Goal: Task Accomplishment & Management: Manage account settings

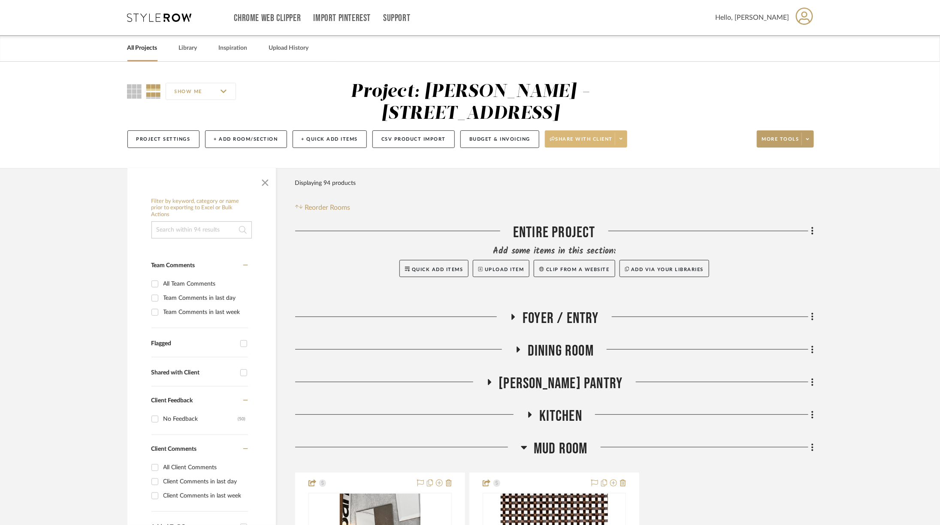
click at [619, 136] on icon at bounding box center [620, 138] width 3 height 5
click at [598, 141] on span "Preview Client Dashboard" at bounding box center [588, 141] width 73 height 7
click at [604, 136] on span "Share with client" at bounding box center [581, 142] width 63 height 13
click at [598, 162] on span "Generate URL to Share" at bounding box center [588, 161] width 73 height 7
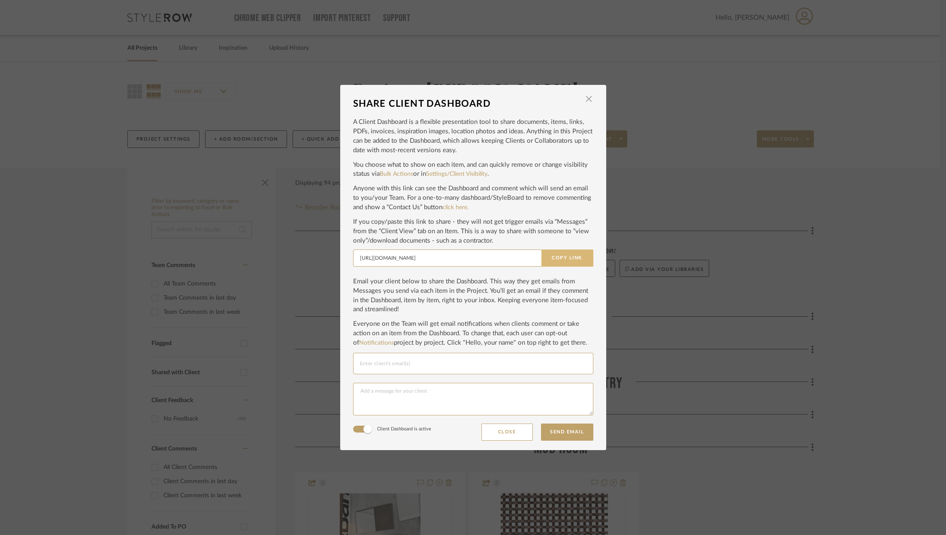
click at [561, 254] on button "Copy Link" at bounding box center [567, 258] width 52 height 17
click at [435, 368] on input "Email selection" at bounding box center [471, 364] width 223 height 10
type input "s"
click at [431, 331] on p "Everyone on the Team will get email notifications when clients comment or take …" at bounding box center [473, 334] width 240 height 28
click at [435, 364] on input "Email selection" at bounding box center [471, 364] width 223 height 10
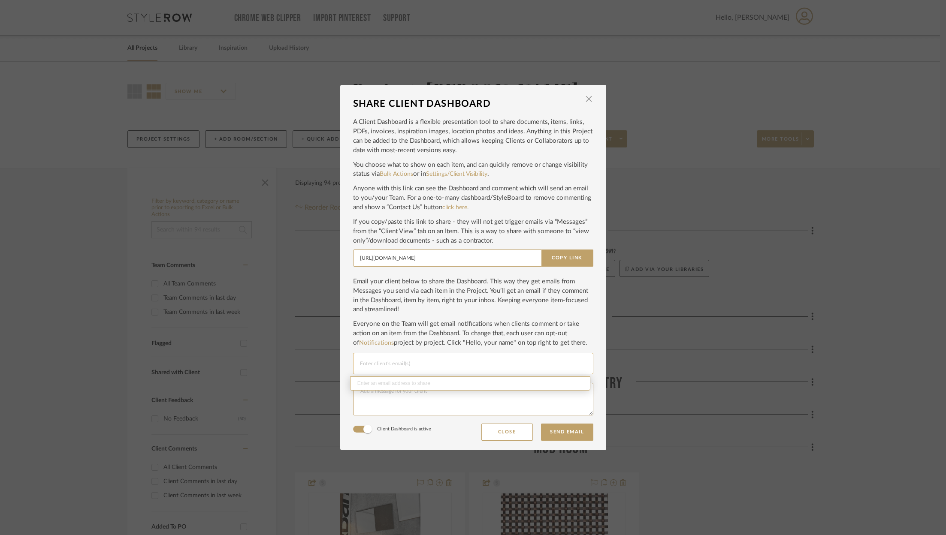
paste input "sgmsmu@yahoo.com"
type input "sgmsmu@yahoo.com"
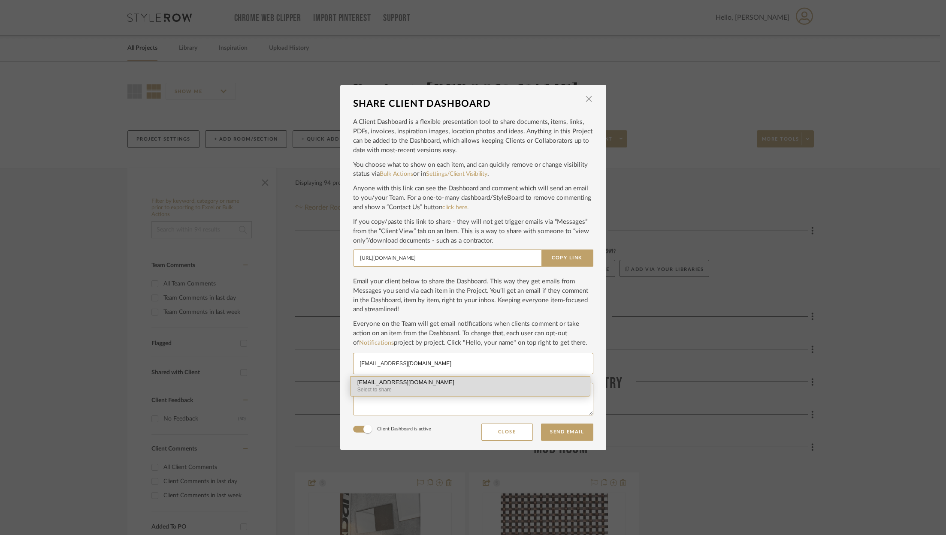
click at [418, 386] on div "Select to share" at bounding box center [470, 390] width 226 height 8
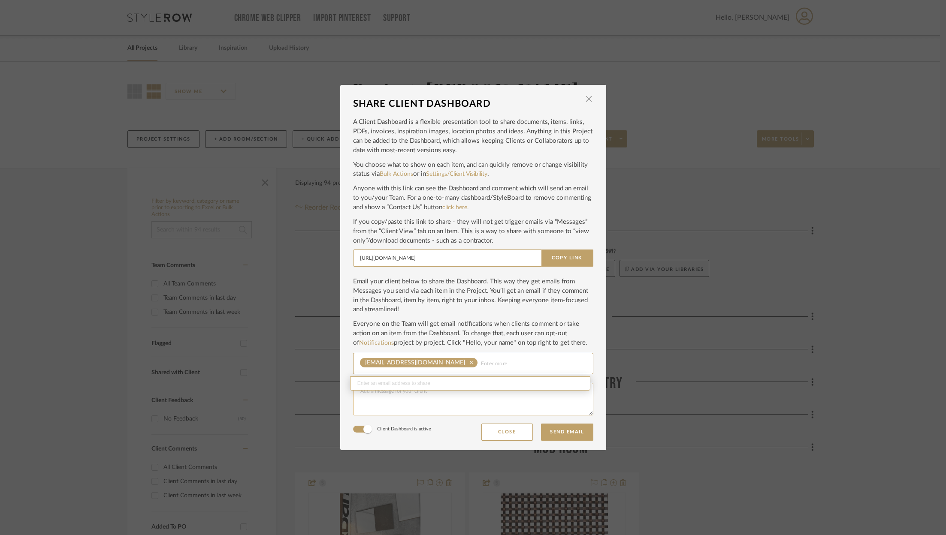
click at [413, 397] on textarea at bounding box center [473, 399] width 240 height 33
click at [395, 405] on textarea "Hi Sophia - Attached is a link to your dashboard" at bounding box center [473, 399] width 240 height 33
click at [448, 408] on textarea "Hi Sophia - Attached is a link to your dashboard" at bounding box center [473, 399] width 240 height 33
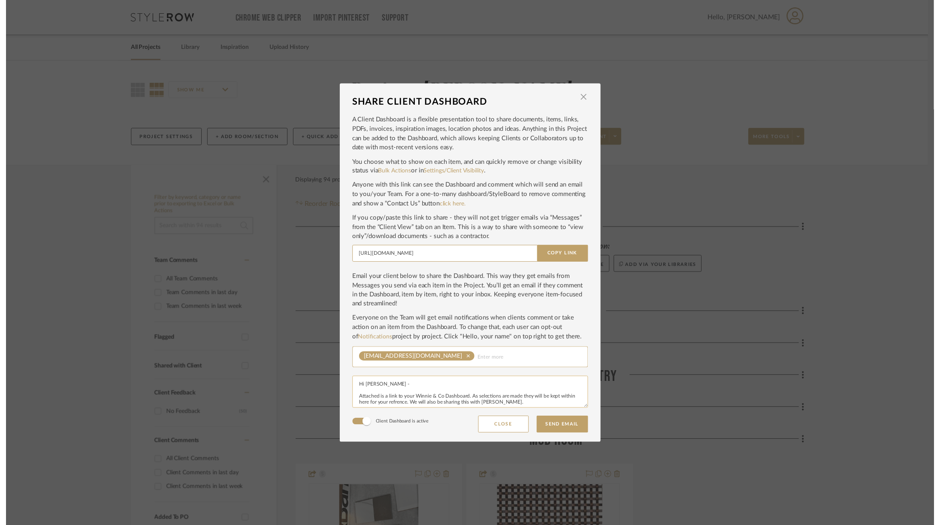
scroll to position [10, 0]
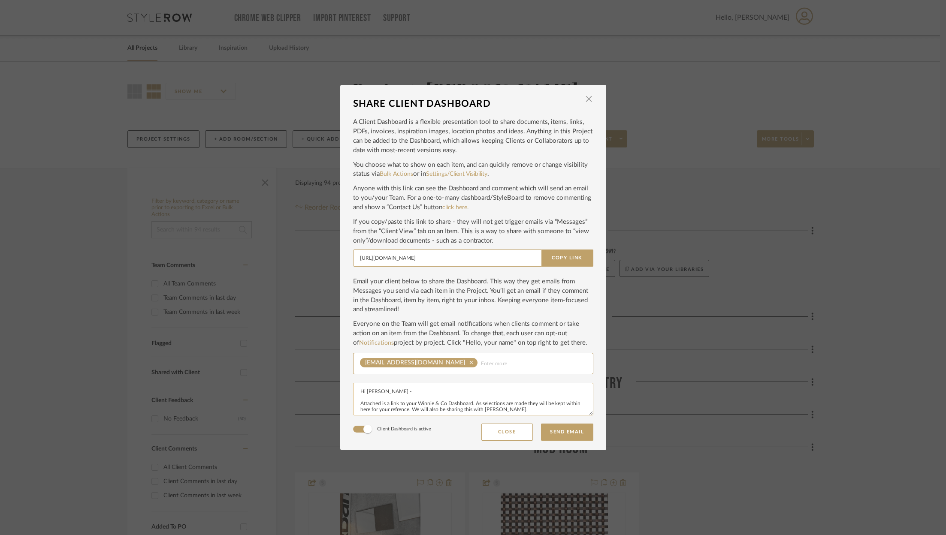
click at [398, 399] on textarea "Hi Sophia - Attached is a link to your Winnie & Co Dashboard. As selections are…" at bounding box center [473, 399] width 240 height 33
type textarea "Hi Sophia - Attached is a link to your Winnie & Co Dashboard. As selections are…"
click at [562, 435] on button "Send Email" at bounding box center [567, 432] width 52 height 17
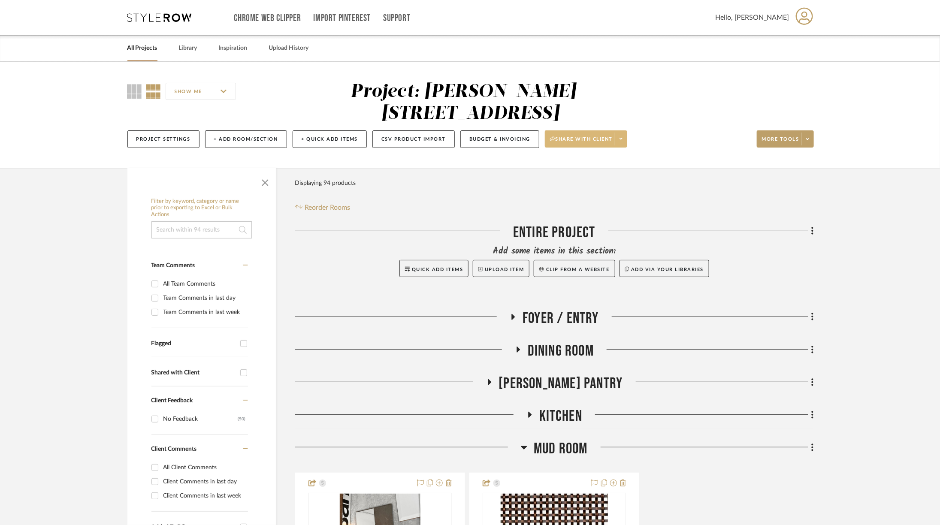
click at [610, 136] on span "Share with client" at bounding box center [581, 142] width 63 height 13
click at [598, 161] on span "Generate URL to Share" at bounding box center [588, 161] width 73 height 7
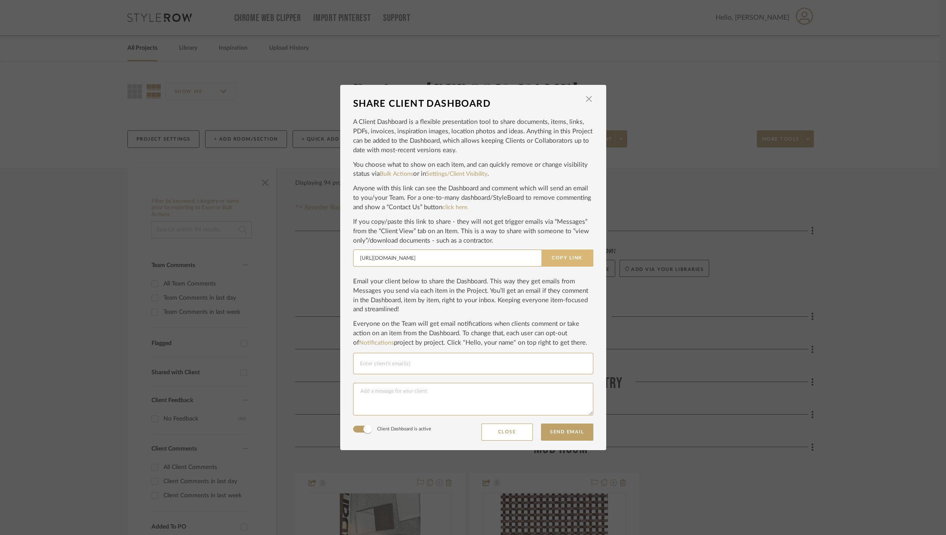
click at [567, 261] on button "Copy Link" at bounding box center [567, 258] width 52 height 17
click at [589, 101] on span "button" at bounding box center [588, 99] width 17 height 17
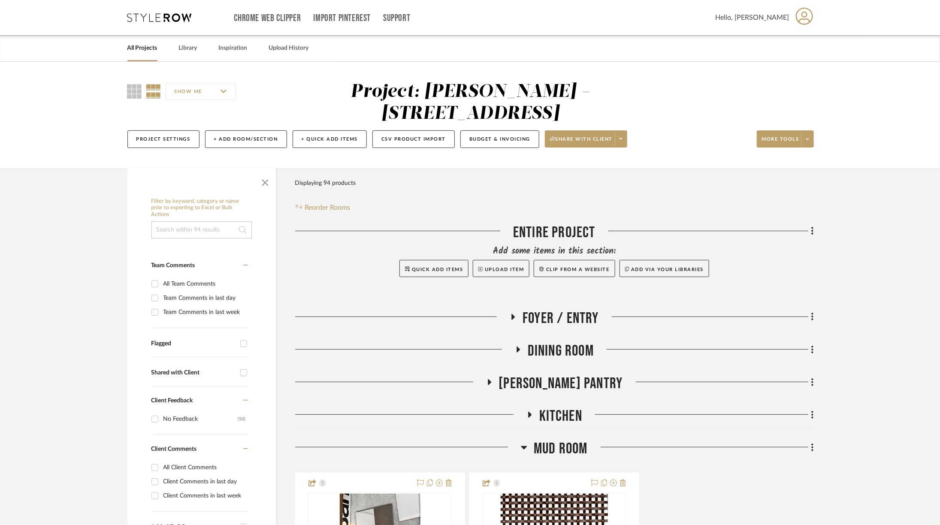
click at [166, 20] on icon at bounding box center [159, 17] width 64 height 9
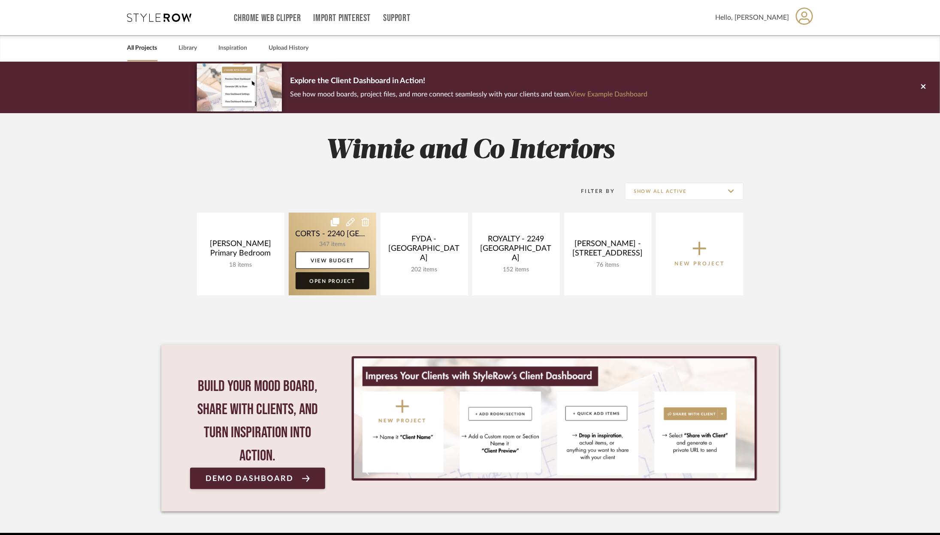
click at [351, 284] on link "Open Project" at bounding box center [333, 280] width 74 height 17
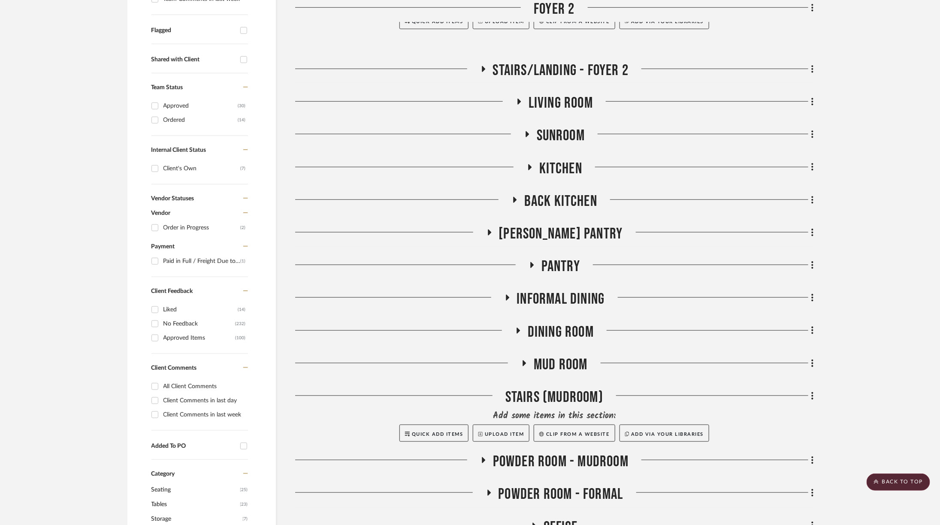
scroll to position [317, 0]
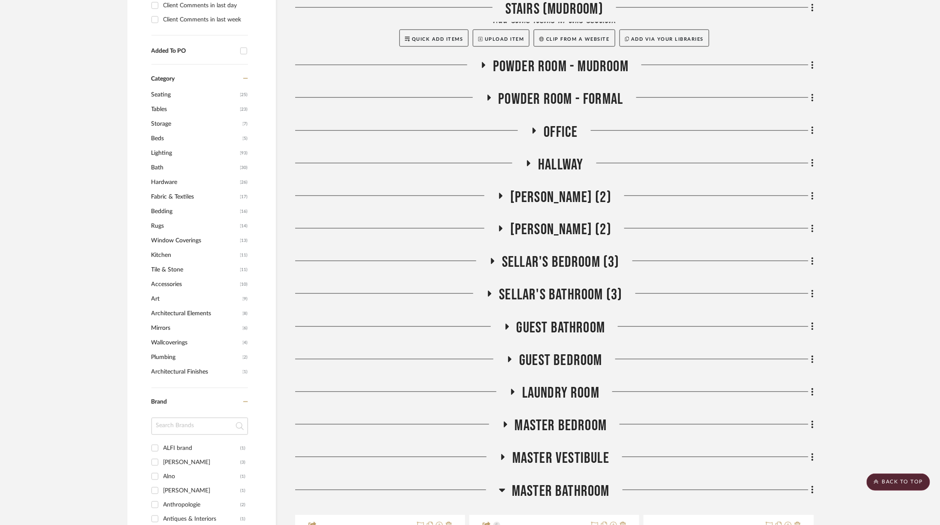
click at [563, 384] on span "Laundry Room" at bounding box center [560, 393] width 77 height 18
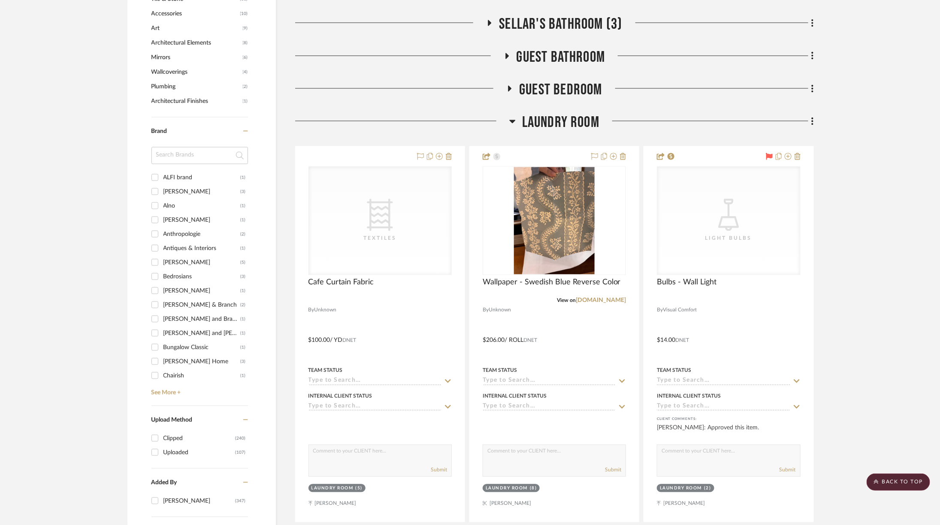
scroll to position [1066, 0]
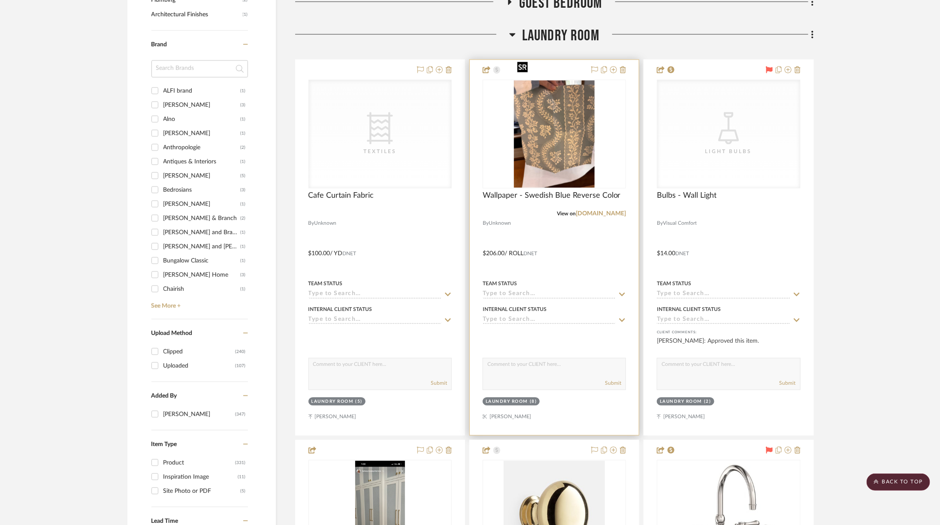
click at [546, 110] on img "0" at bounding box center [554, 133] width 81 height 107
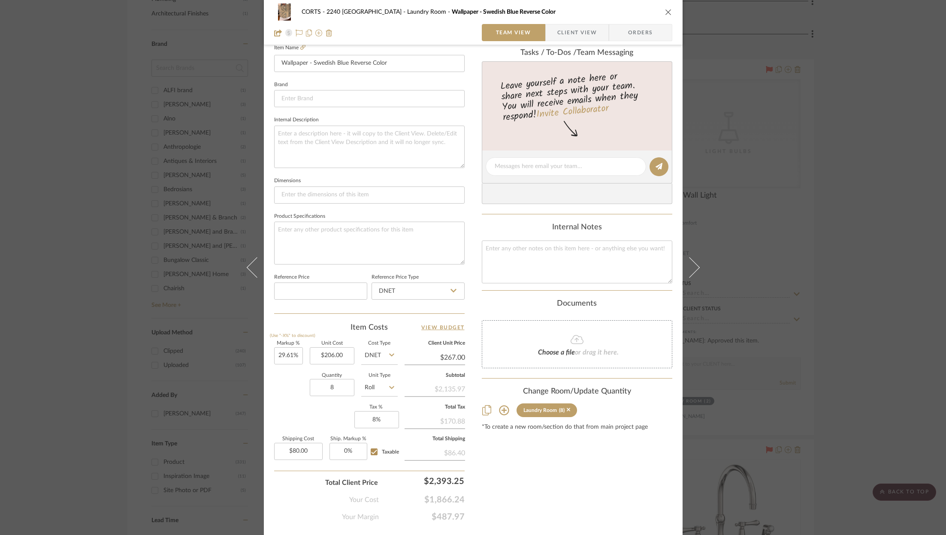
scroll to position [247, 0]
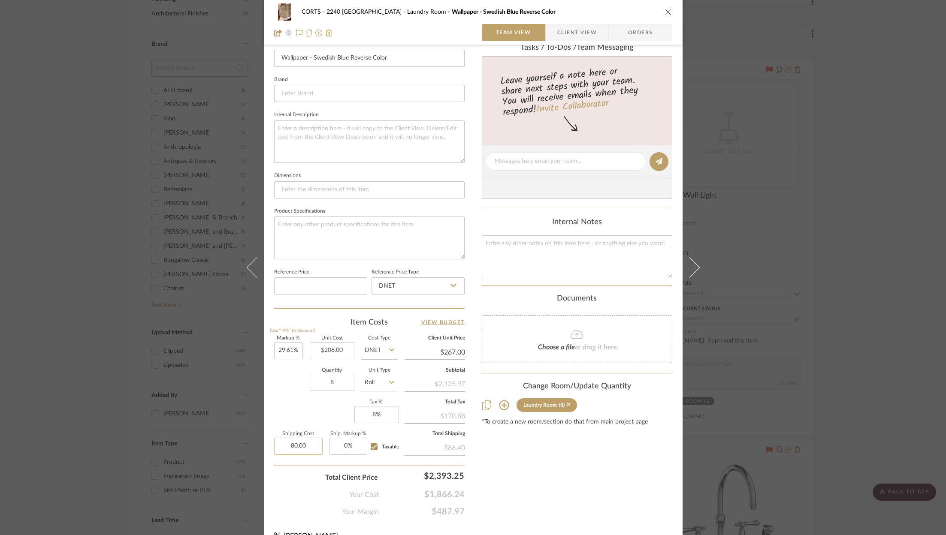
click at [297, 445] on input "80.00" at bounding box center [298, 446] width 48 height 17
click at [303, 448] on input "80.00" at bounding box center [298, 446] width 48 height 17
type input "$70.00"
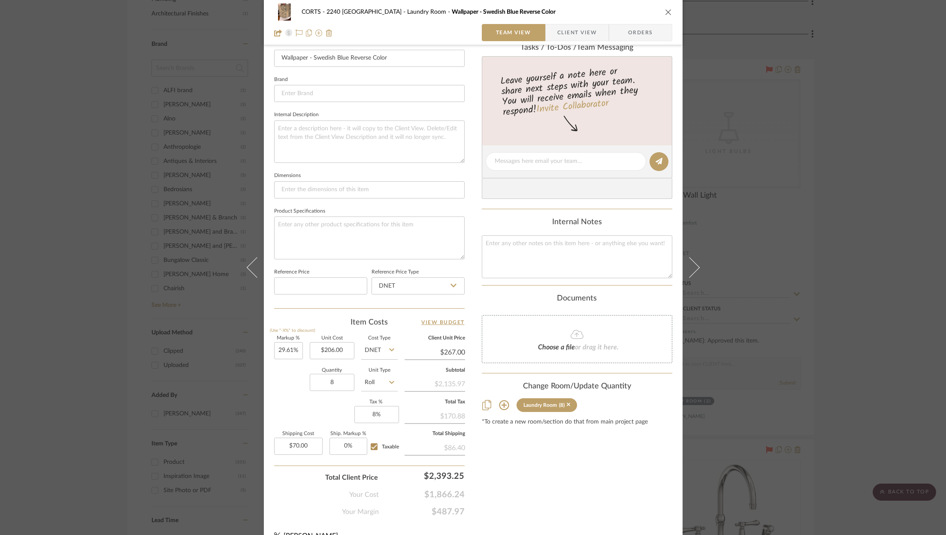
click at [299, 491] on div "Your Cost $1,866.24" at bounding box center [369, 491] width 190 height 17
click at [452, 442] on div "$75.60" at bounding box center [435, 447] width 60 height 15
click at [448, 442] on div "$75.60" at bounding box center [435, 447] width 60 height 15
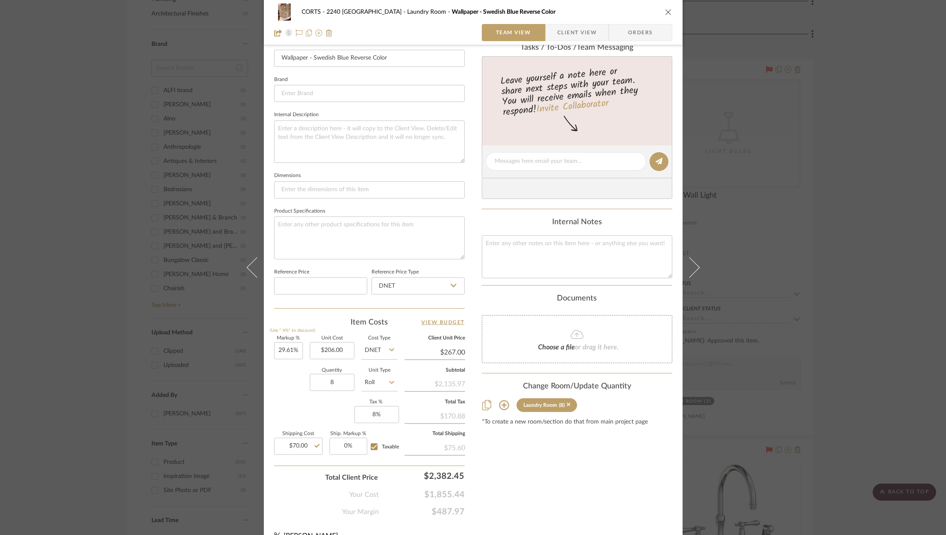
click at [505, 498] on div "Content here copies to Client View - confirm visibility there. Show in Client D…" at bounding box center [577, 164] width 190 height 706
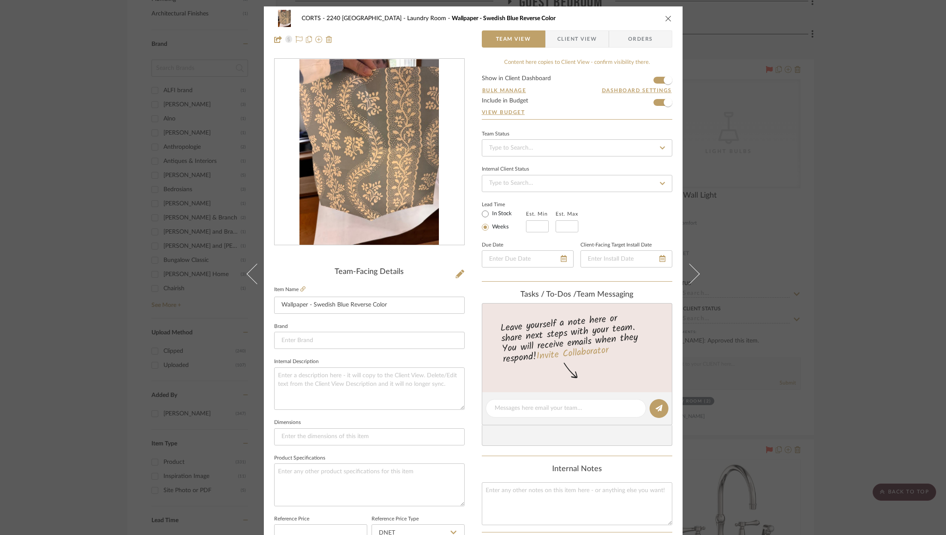
click at [666, 21] on icon "close" at bounding box center [668, 18] width 7 height 7
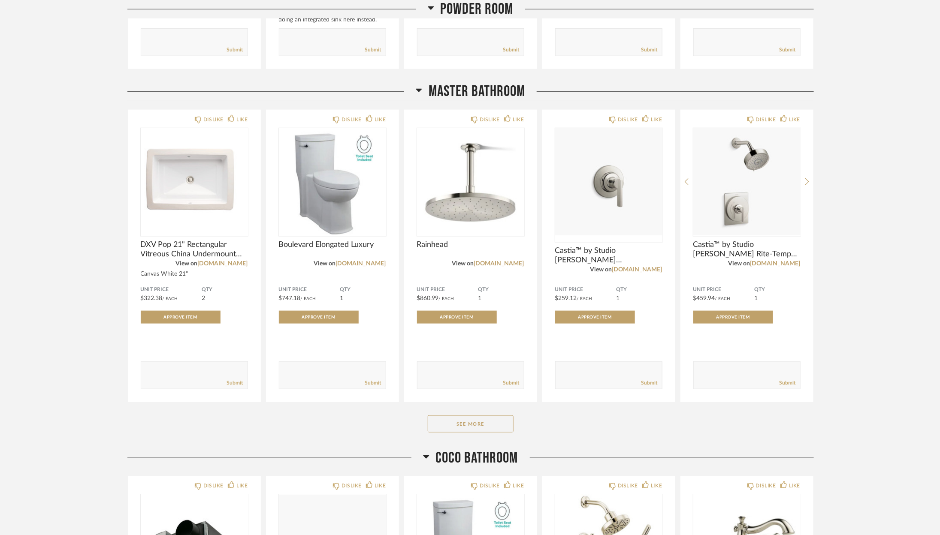
scroll to position [2282, 0]
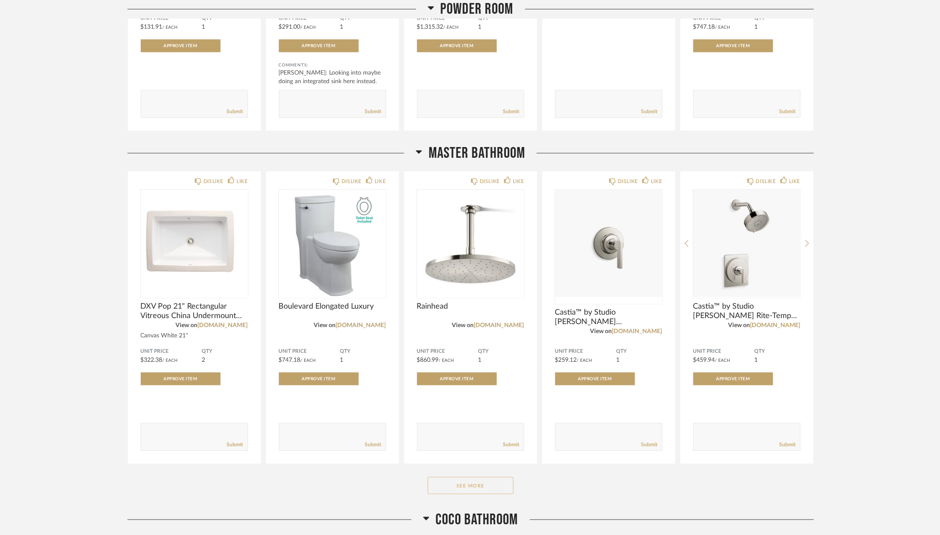
click at [491, 493] on button "See More" at bounding box center [471, 485] width 86 height 17
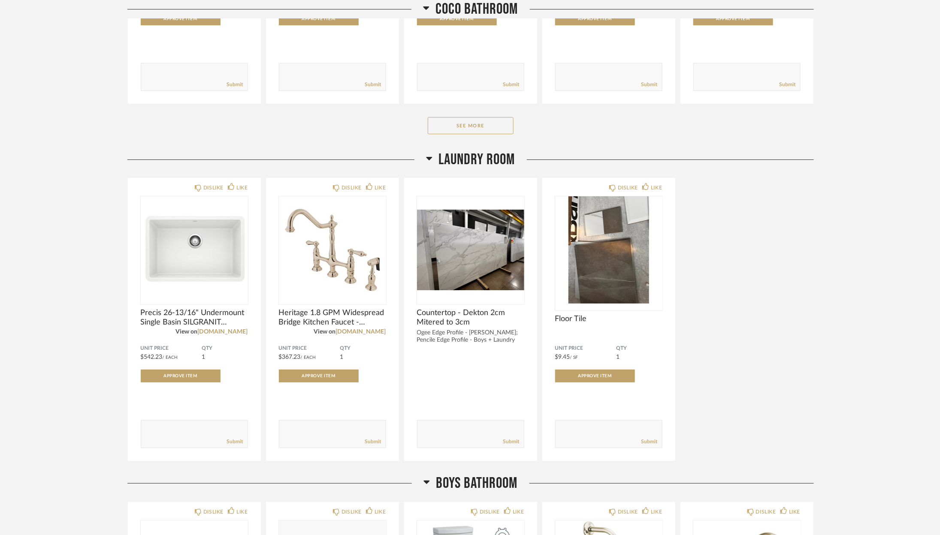
scroll to position [3583, 0]
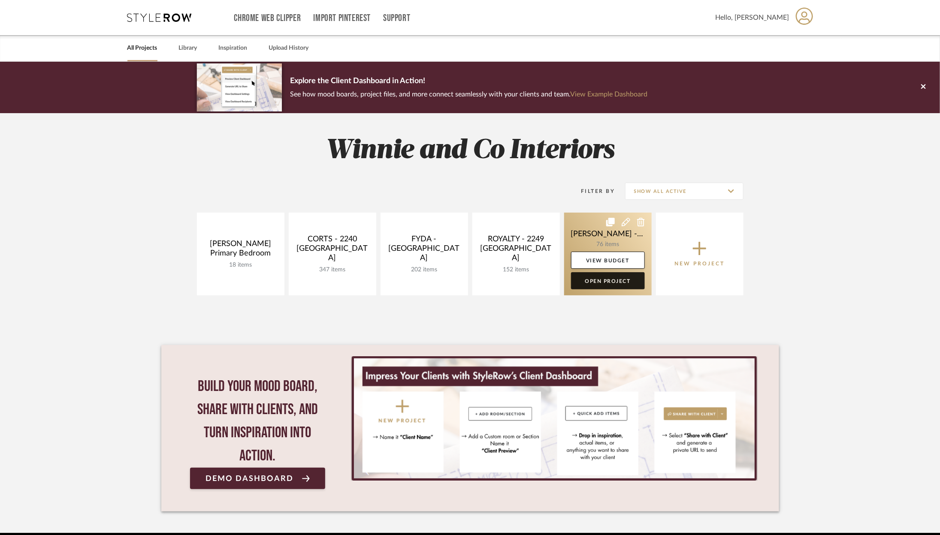
click at [604, 280] on link "Open Project" at bounding box center [608, 280] width 74 height 17
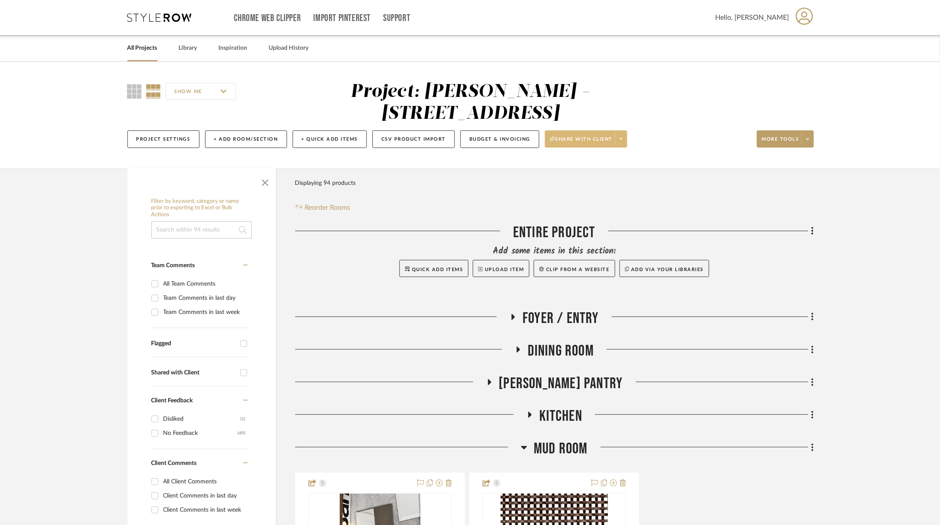
click at [618, 133] on span at bounding box center [621, 139] width 12 height 13
click at [606, 139] on span "Preview Client Dashboard" at bounding box center [588, 141] width 73 height 7
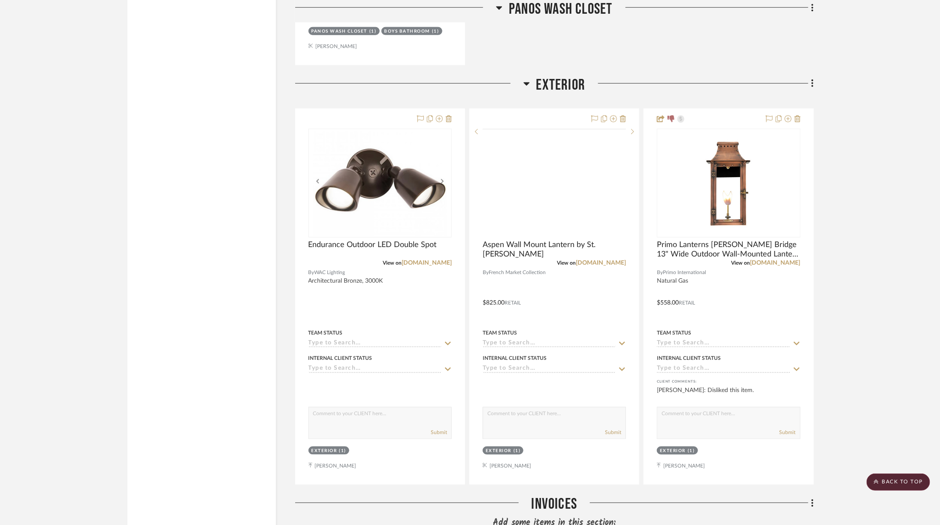
scroll to position [7893, 0]
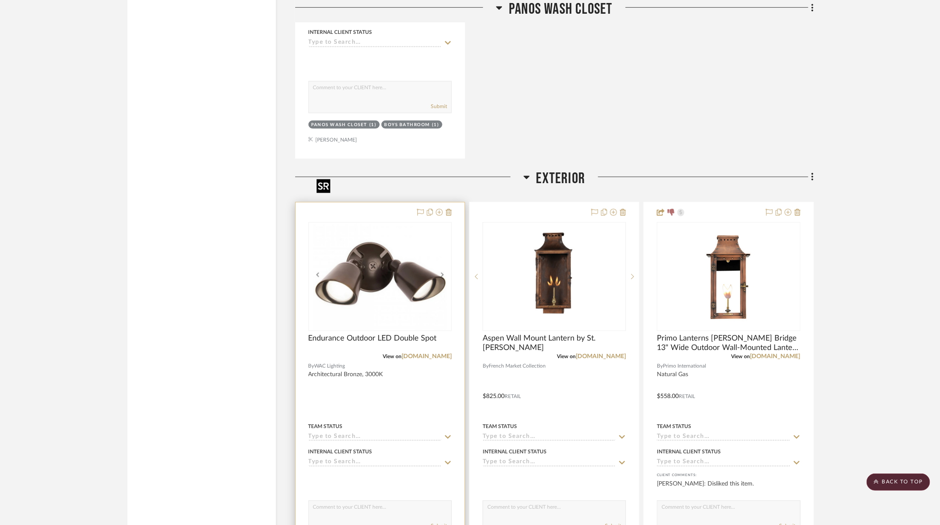
click at [0, 0] on img at bounding box center [0, 0] width 0 height 0
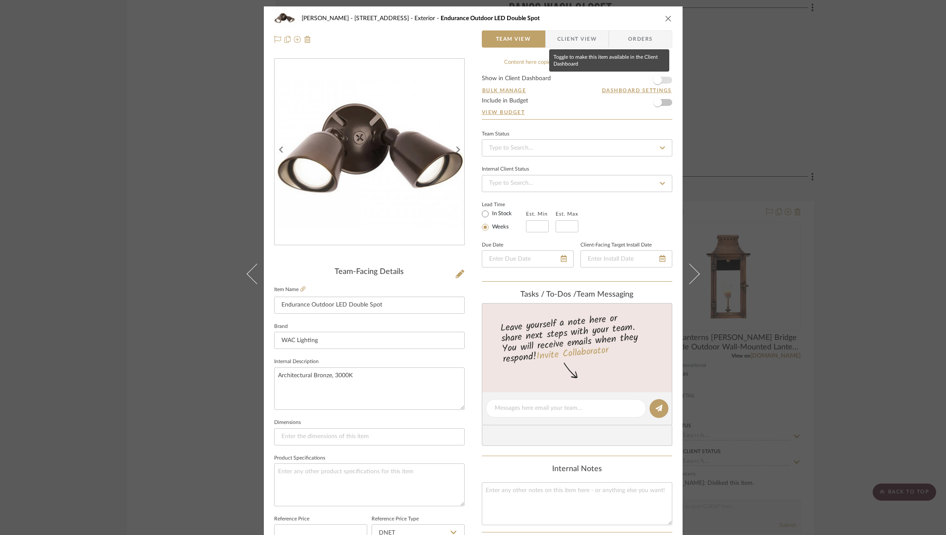
click at [663, 79] on span "button" at bounding box center [657, 80] width 19 height 19
click at [725, 87] on div "ZAFIRIDES - 2286 Yorkshire Road Exterior Endurance Outdoor LED Double Spot Team…" at bounding box center [473, 267] width 946 height 535
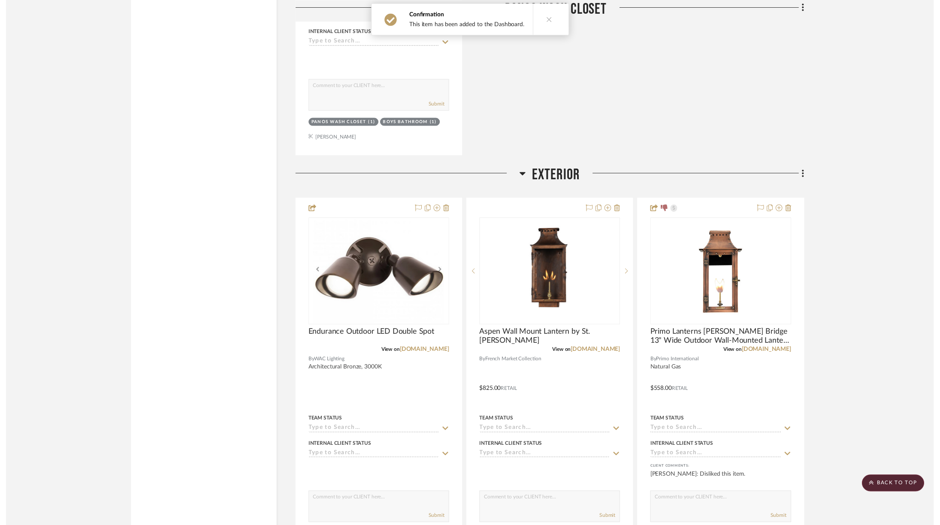
scroll to position [7893, 0]
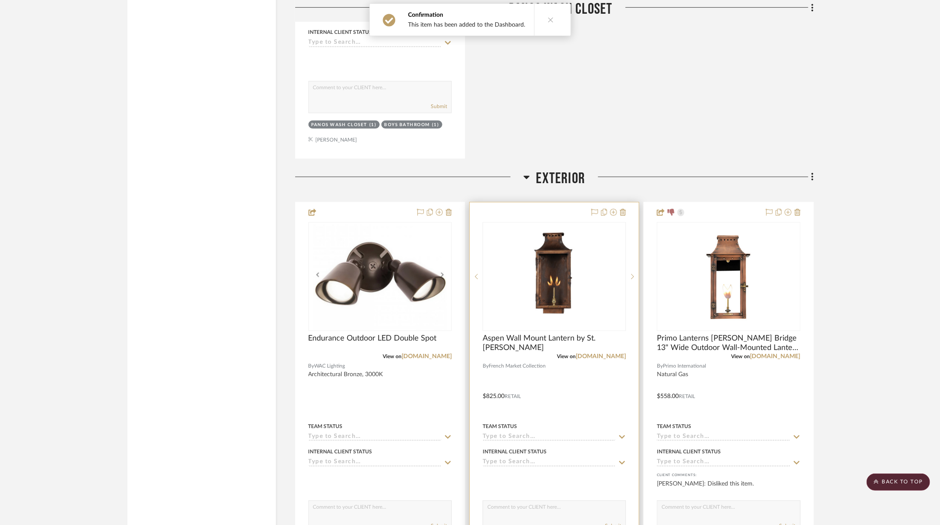
click at [536, 272] on img "0" at bounding box center [554, 276] width 72 height 107
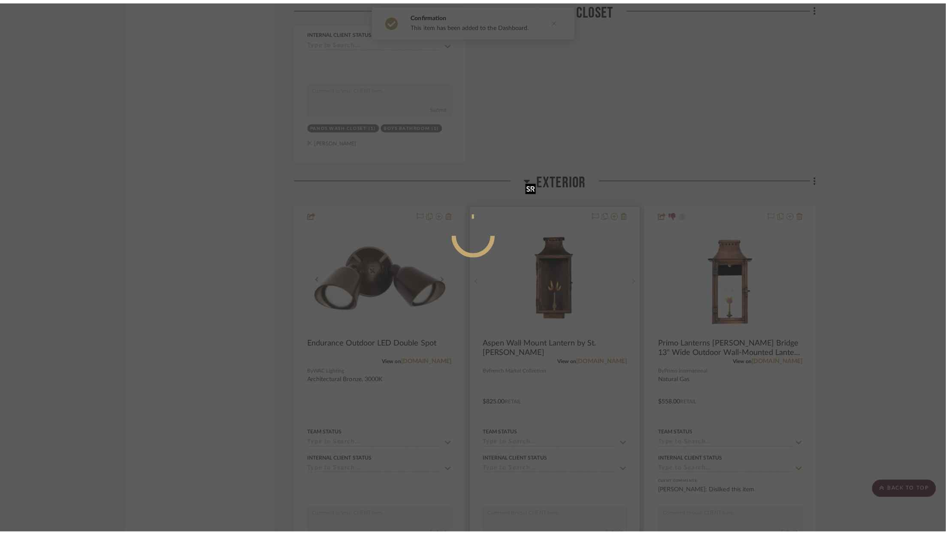
scroll to position [0, 0]
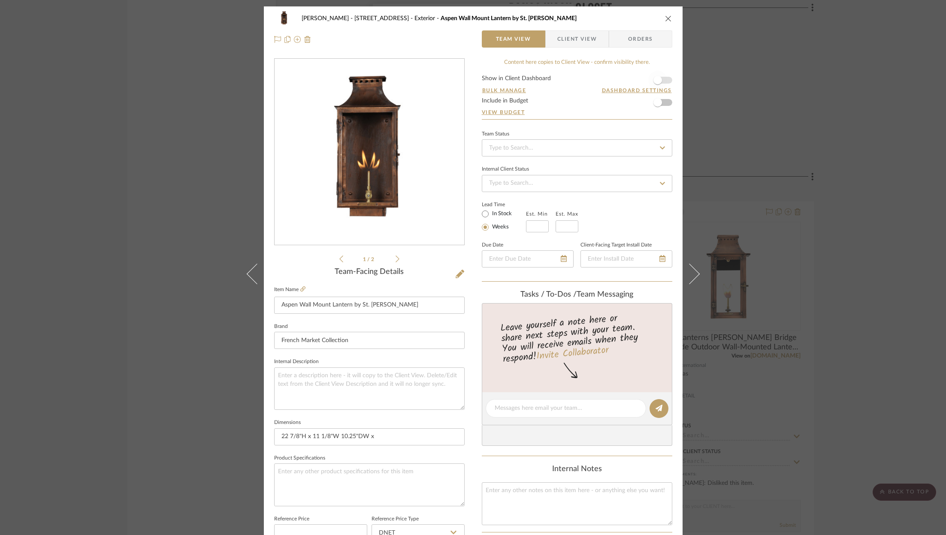
click at [664, 79] on span "button" at bounding box center [657, 80] width 19 height 19
click at [752, 82] on div "ZAFIRIDES - 2286 Yorkshire Road Exterior Aspen Wall Mount Lantern by St. James …" at bounding box center [473, 267] width 946 height 535
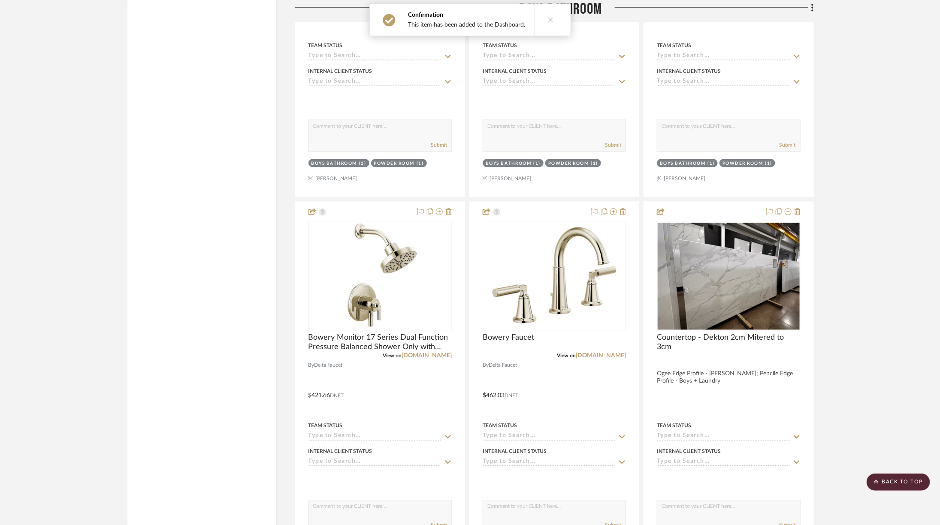
scroll to position [6224, 0]
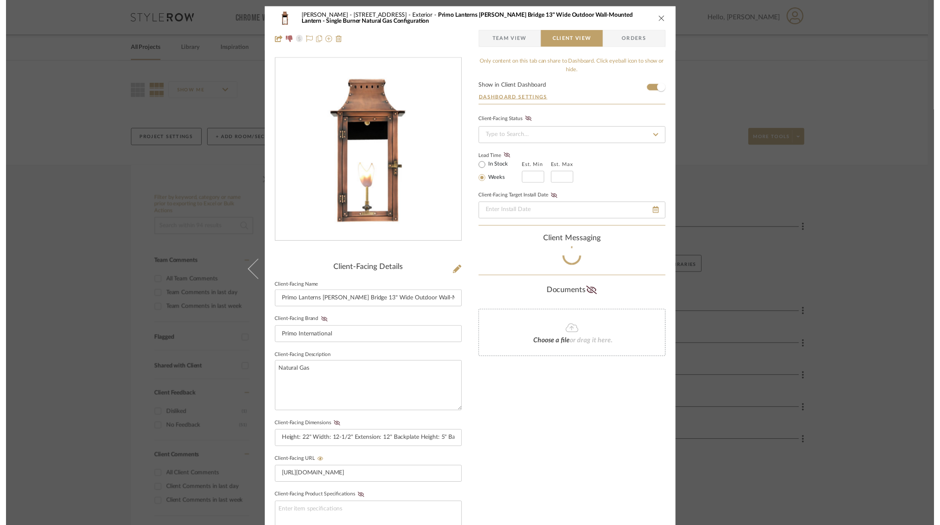
scroll to position [47, 0]
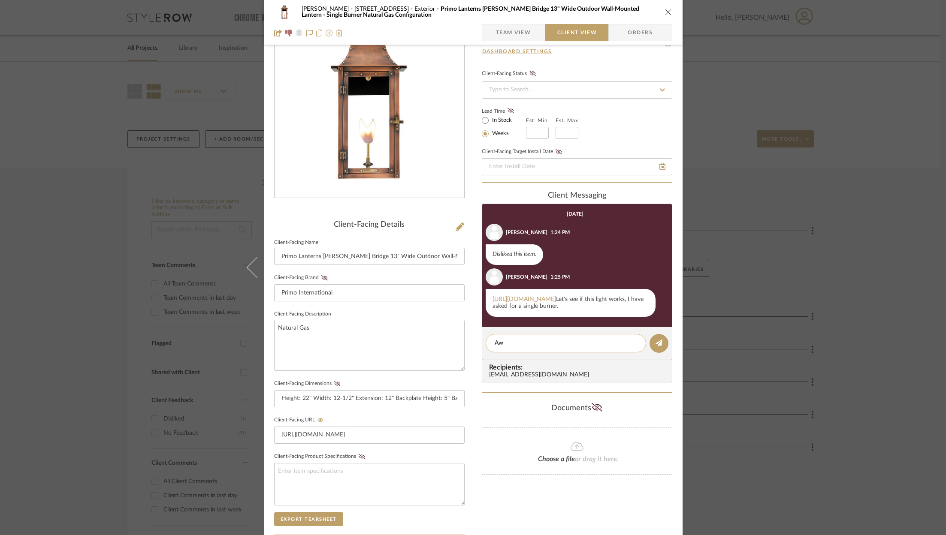
type textarea "A"
type textarea "Sounds great! These are gorgeous."
click at [655, 347] on icon at bounding box center [658, 343] width 7 height 7
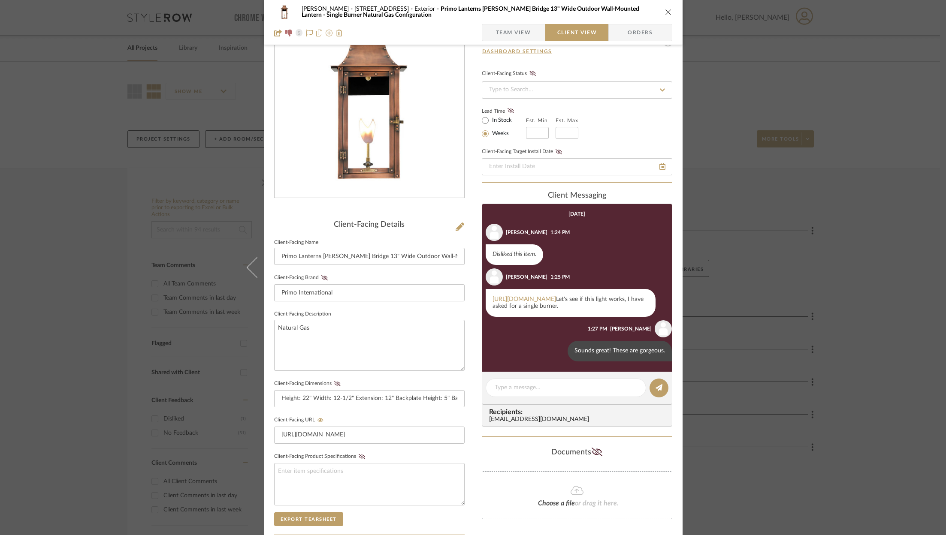
click at [665, 13] on icon "close" at bounding box center [668, 12] width 7 height 7
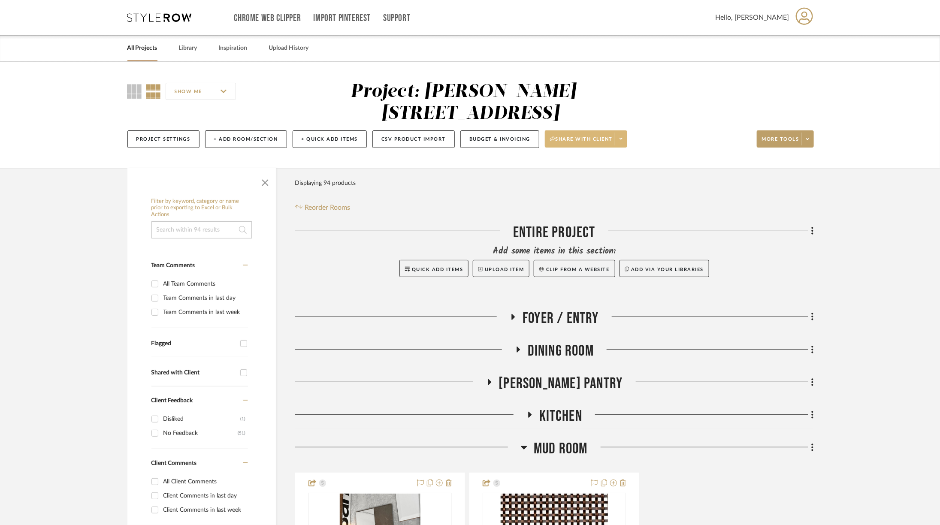
click at [620, 136] on icon at bounding box center [620, 138] width 3 height 5
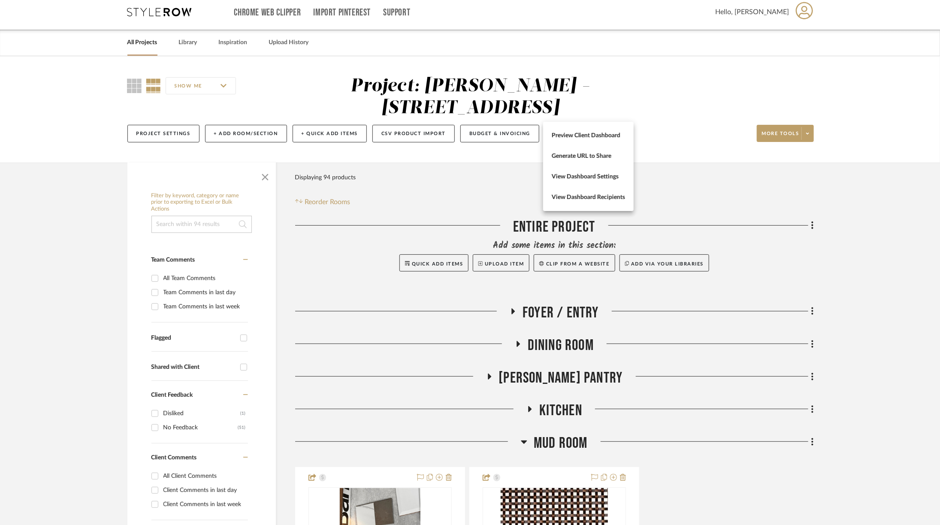
click at [535, 435] on div at bounding box center [470, 262] width 940 height 525
click at [534, 434] on span "Mud Room" at bounding box center [561, 443] width 54 height 18
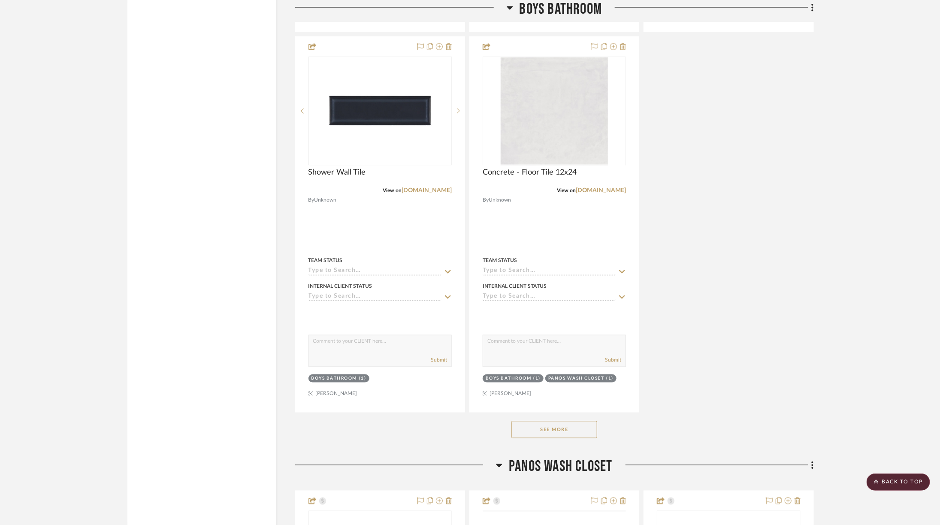
scroll to position [6630, 0]
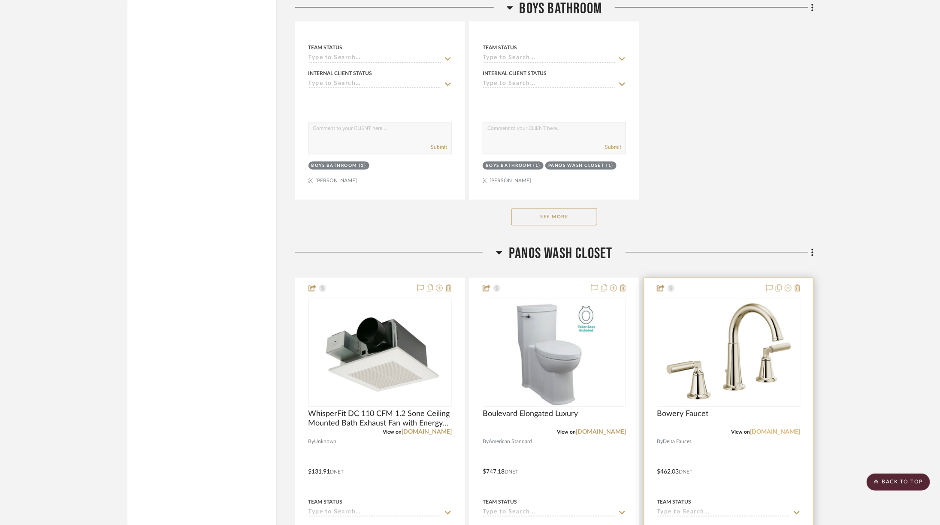
click at [778, 429] on link "[DOMAIN_NAME]" at bounding box center [775, 432] width 50 height 6
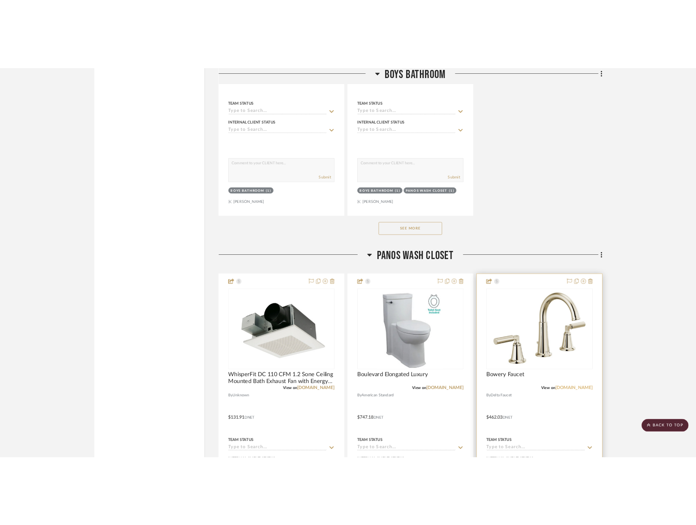
scroll to position [6652, 0]
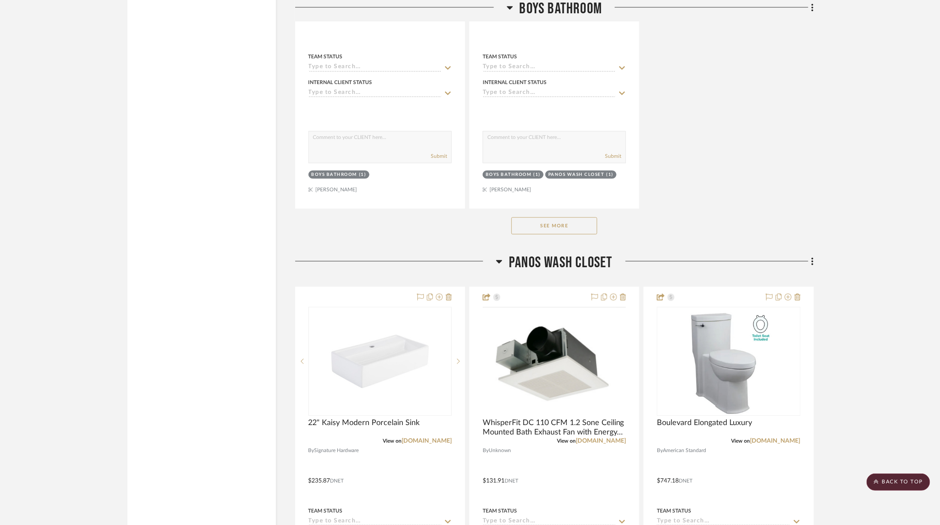
scroll to position [6695, 0]
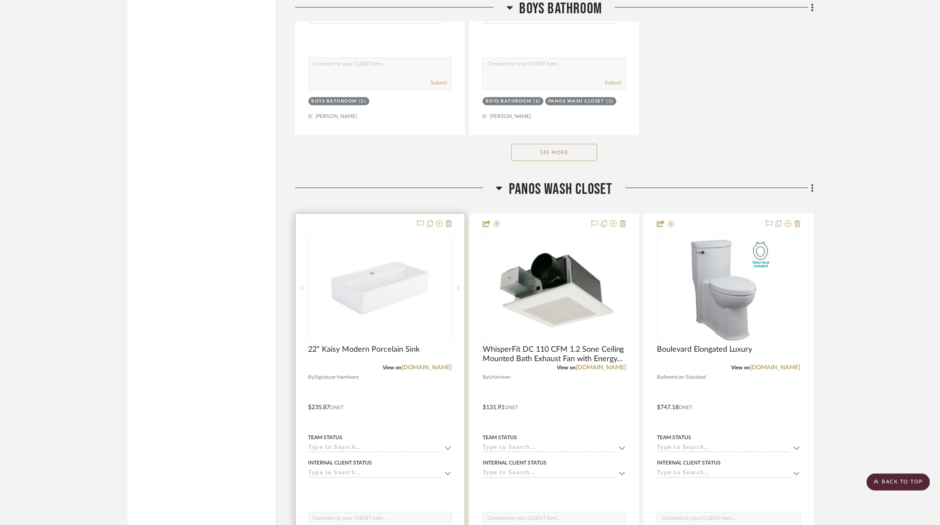
click at [0, 0] on img at bounding box center [0, 0] width 0 height 0
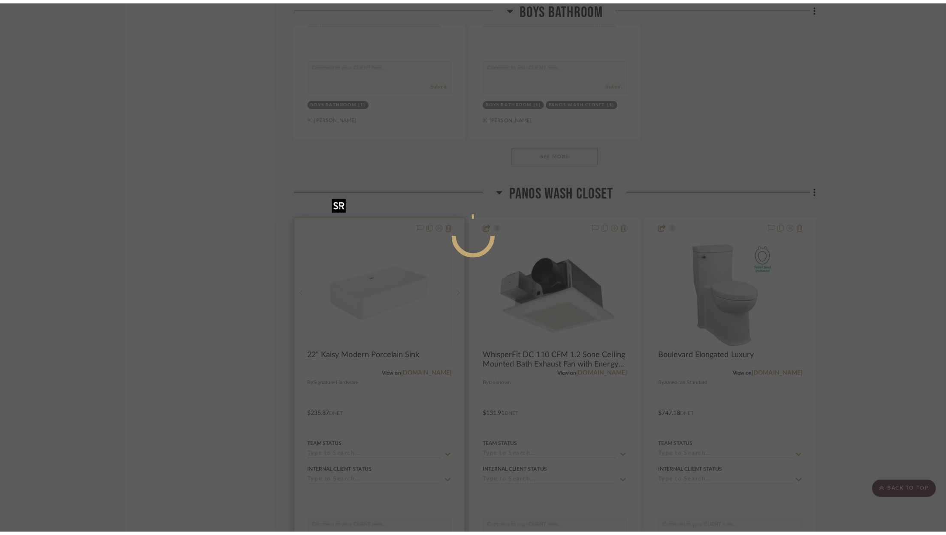
scroll to position [0, 0]
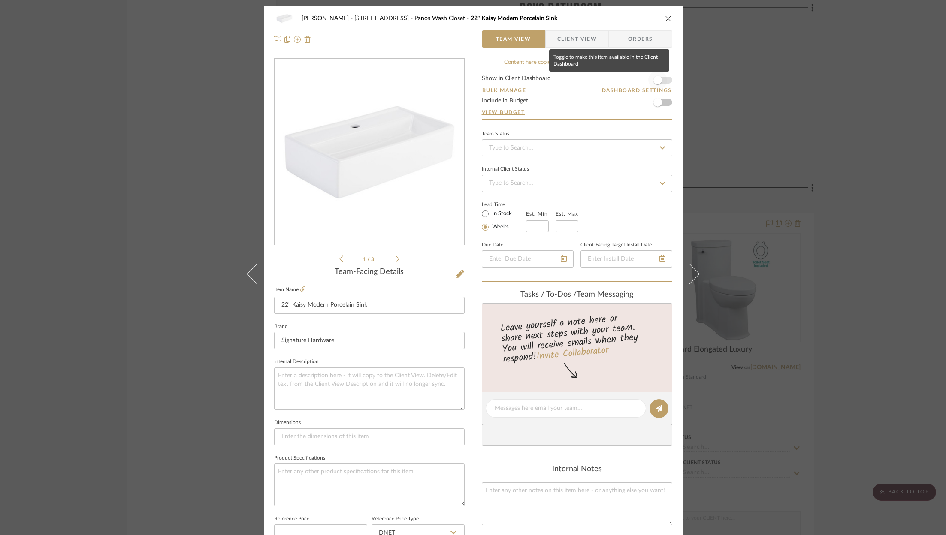
click at [658, 79] on span "button" at bounding box center [657, 80] width 9 height 9
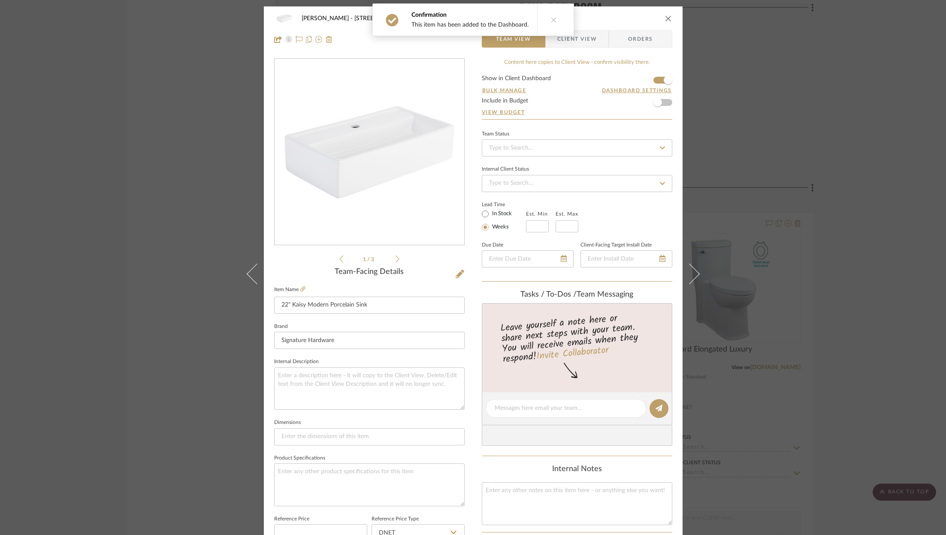
click at [577, 42] on span "Client View" at bounding box center [576, 38] width 39 height 17
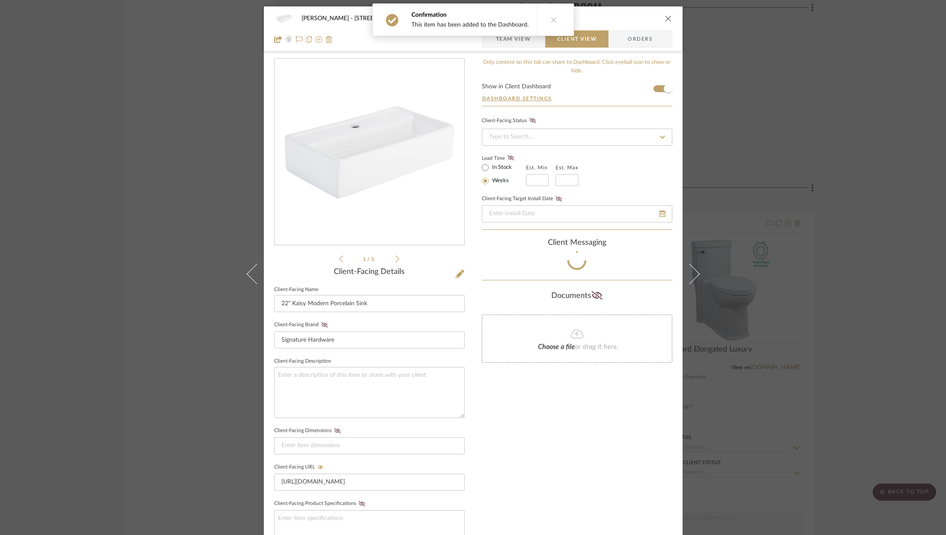
scroll to position [182, 0]
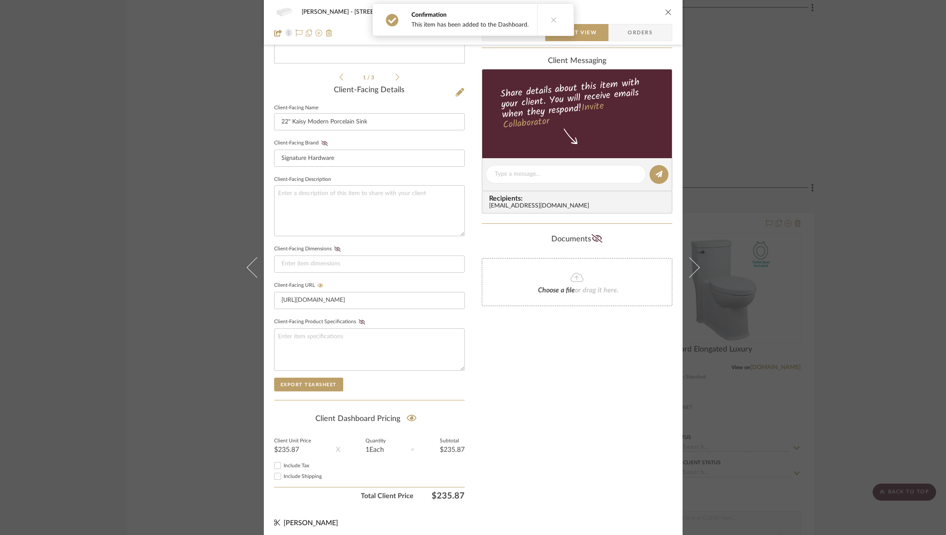
click at [665, 9] on icon "close" at bounding box center [668, 12] width 7 height 7
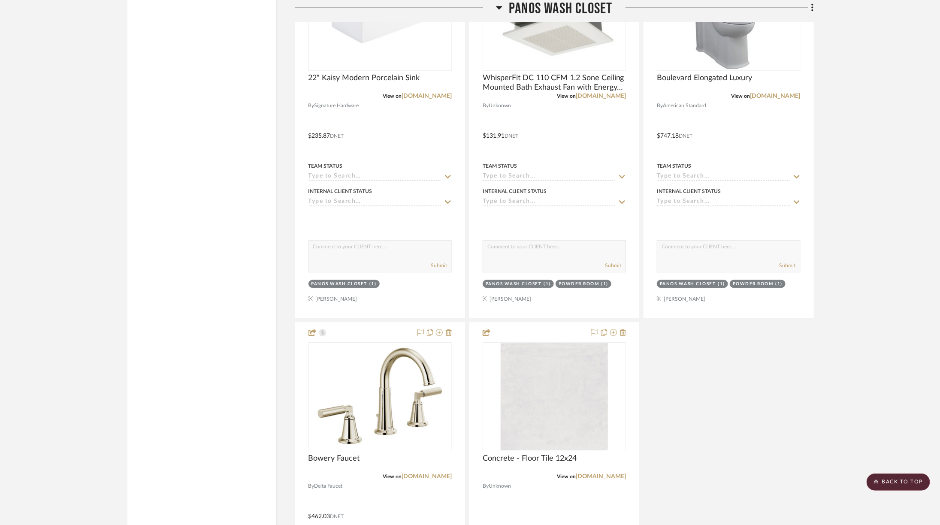
scroll to position [6970, 0]
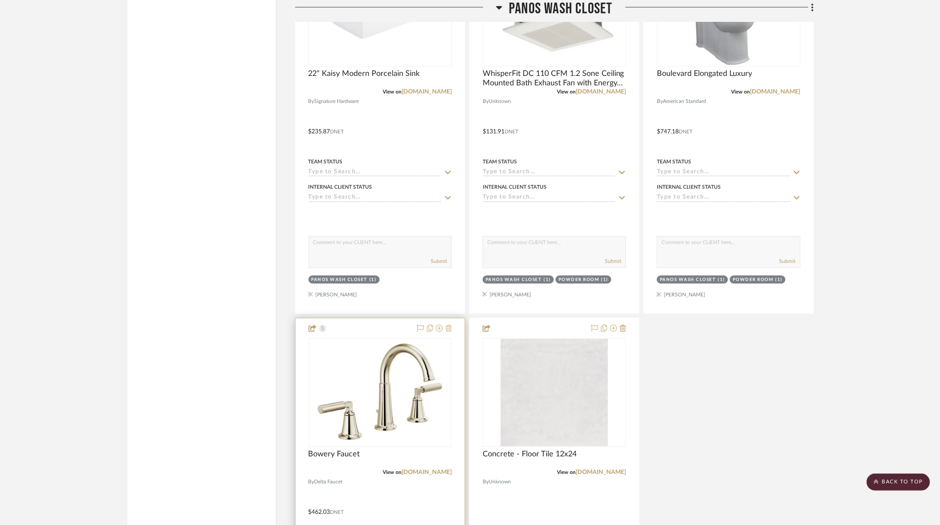
click at [450, 325] on icon at bounding box center [449, 328] width 6 height 7
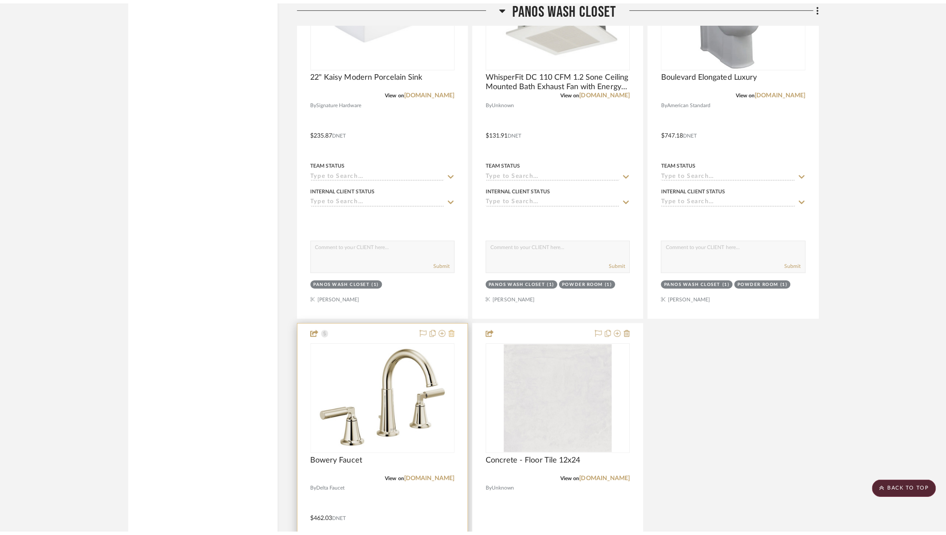
scroll to position [0, 0]
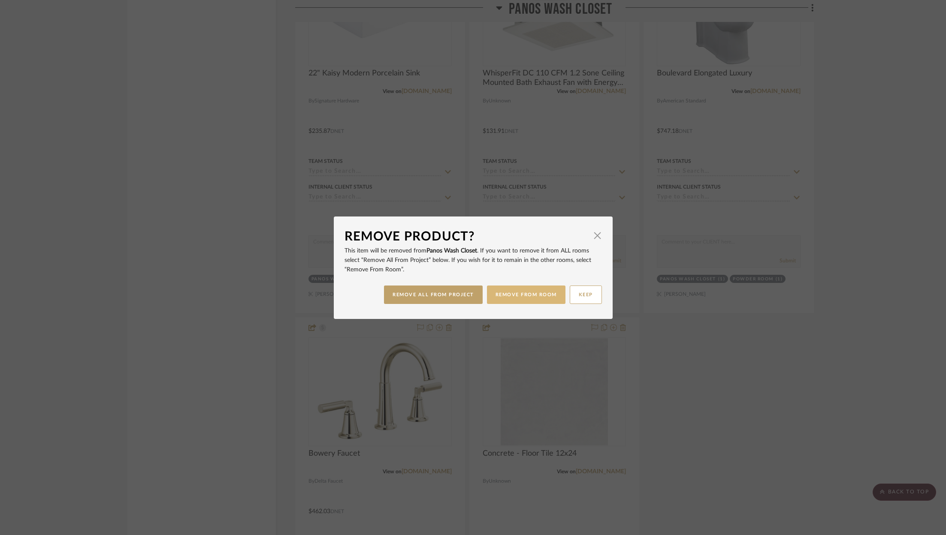
click at [535, 299] on button "REMOVE FROM ROOM" at bounding box center [526, 295] width 79 height 18
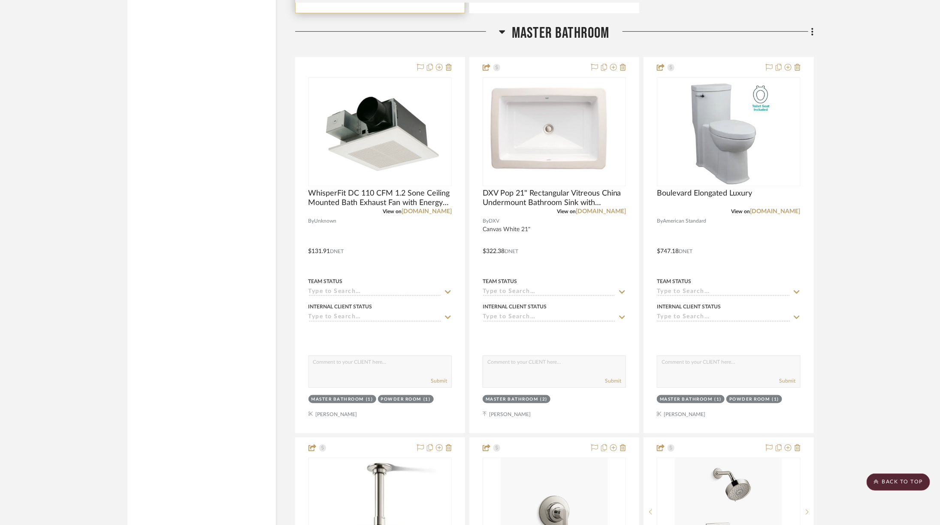
scroll to position [2053, 0]
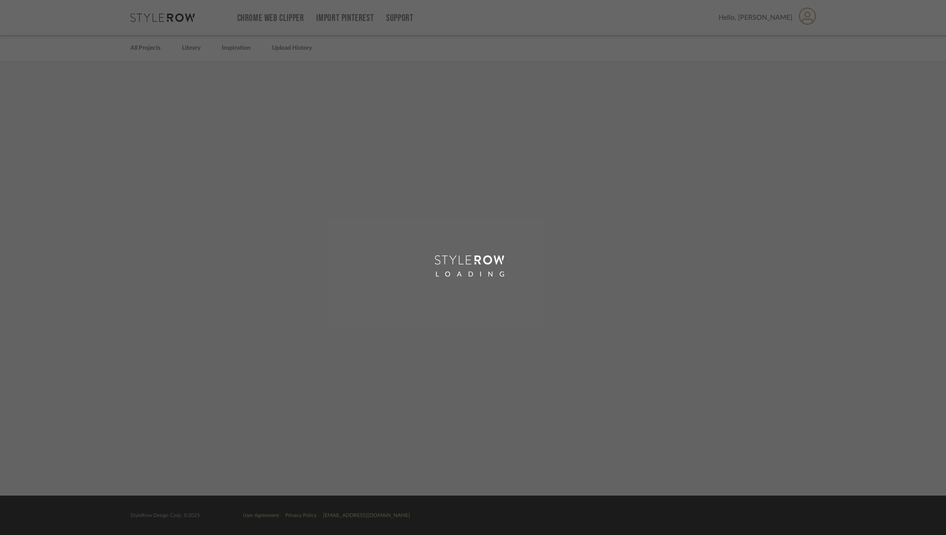
click at [163, 13] on div "LOADING" at bounding box center [473, 267] width 946 height 535
click at [169, 21] on div "LOADING" at bounding box center [473, 267] width 946 height 535
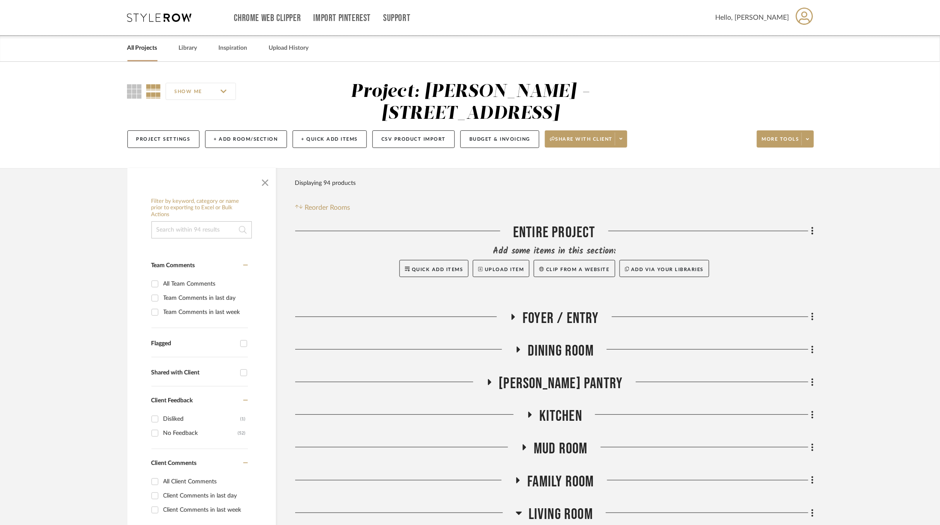
click at [153, 11] on div "Chrome Web Clipper Import Pinterest Support All Projects Library Inspiration Up…" at bounding box center [470, 17] width 686 height 35
click at [154, 17] on icon at bounding box center [159, 17] width 64 height 9
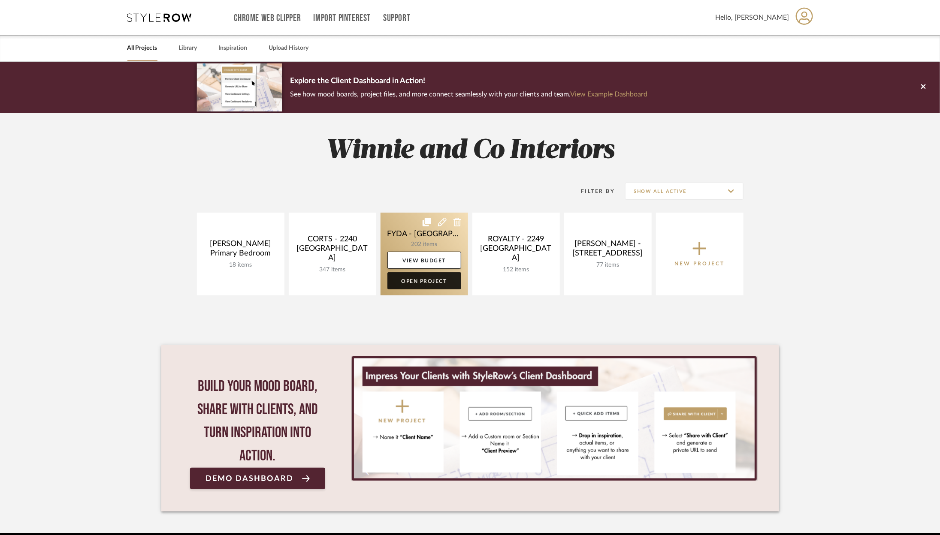
click at [430, 278] on link "Open Project" at bounding box center [424, 280] width 74 height 17
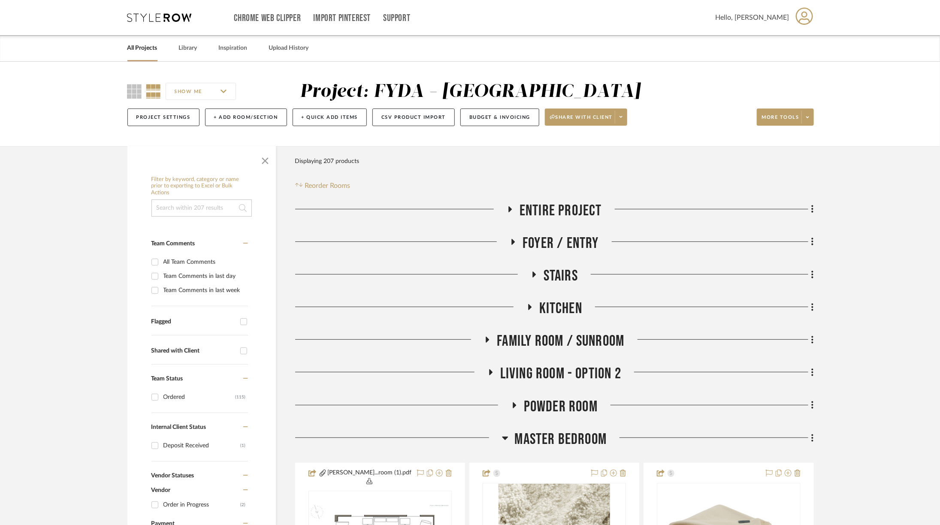
click at [587, 335] on span "Family Room / Sunroom" at bounding box center [560, 341] width 127 height 18
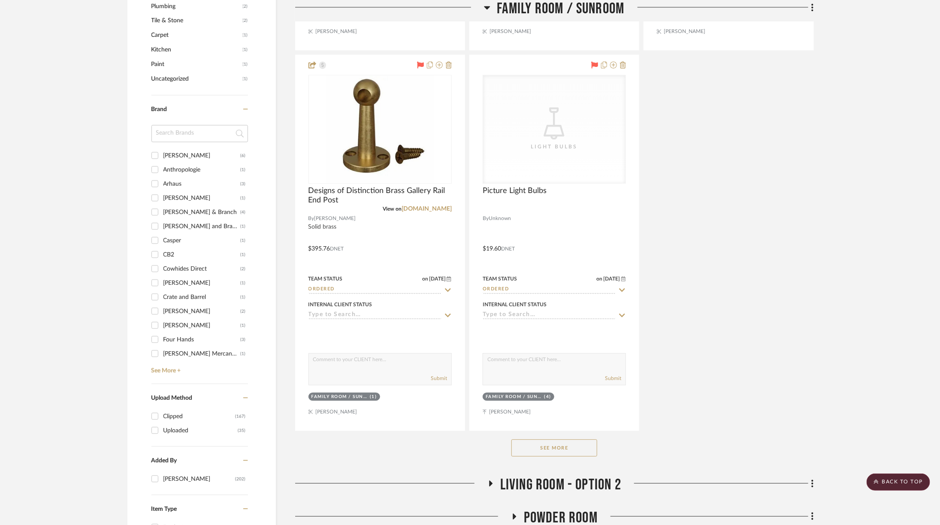
scroll to position [1093, 0]
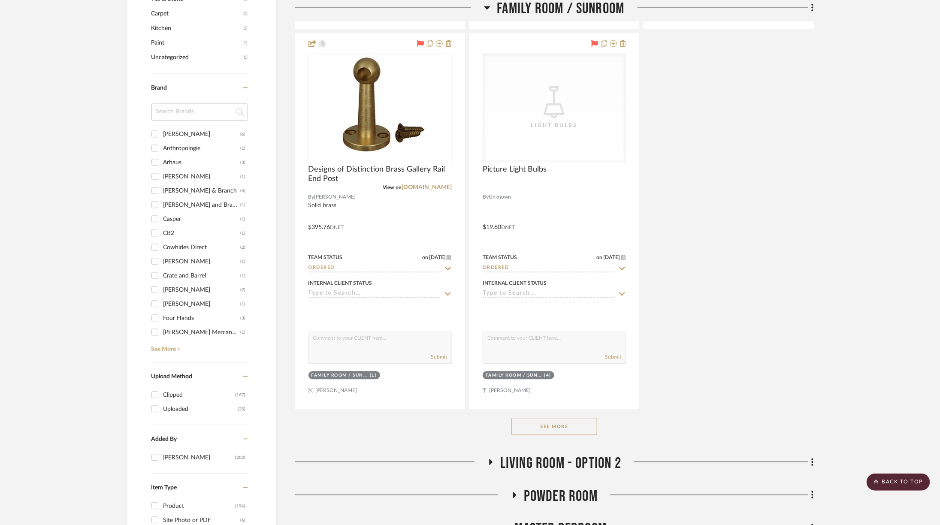
click at [562, 418] on button "See More" at bounding box center [554, 426] width 86 height 17
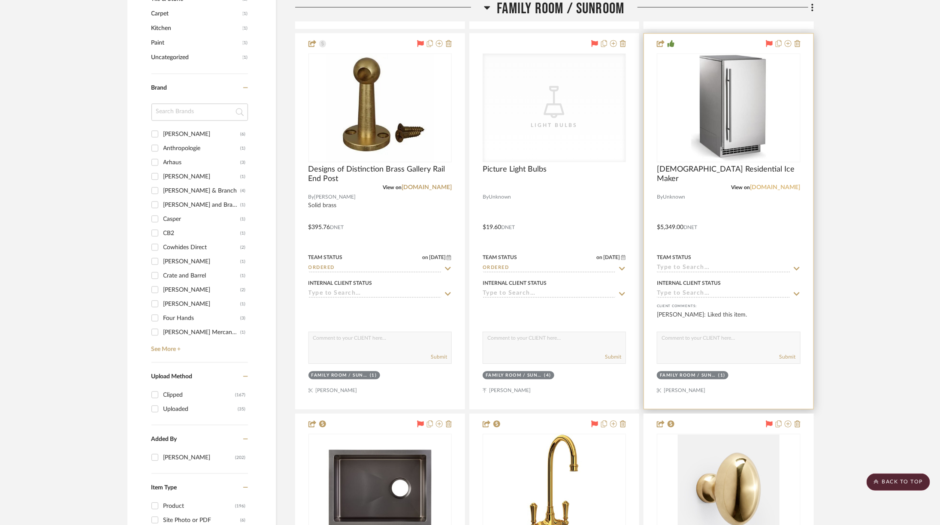
click at [788, 185] on link "[DOMAIN_NAME]" at bounding box center [775, 187] width 50 height 6
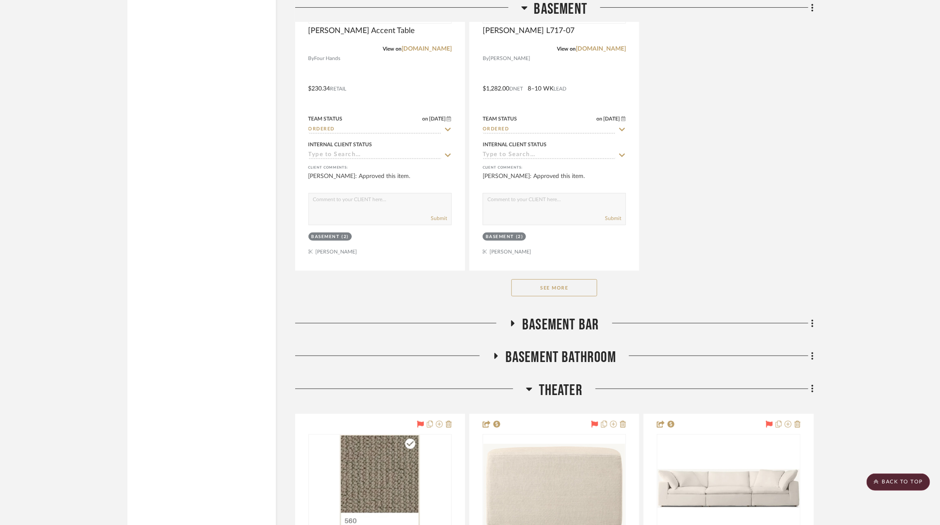
scroll to position [5819, 0]
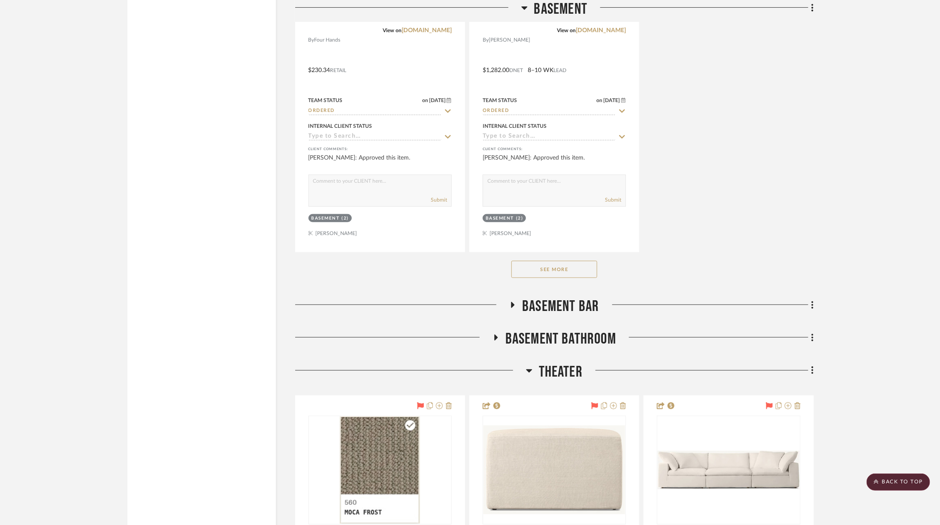
click at [575, 297] on span "Basement Bar" at bounding box center [560, 306] width 77 height 18
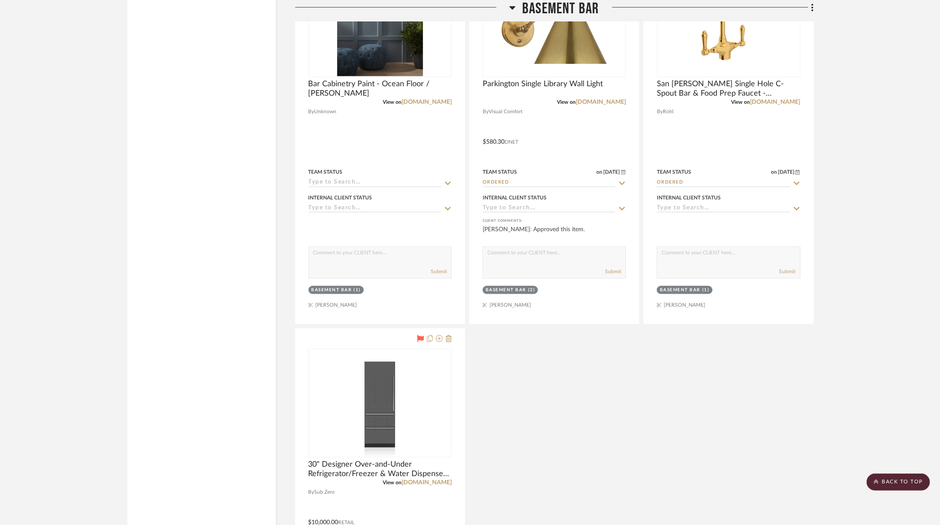
scroll to position [6623, 0]
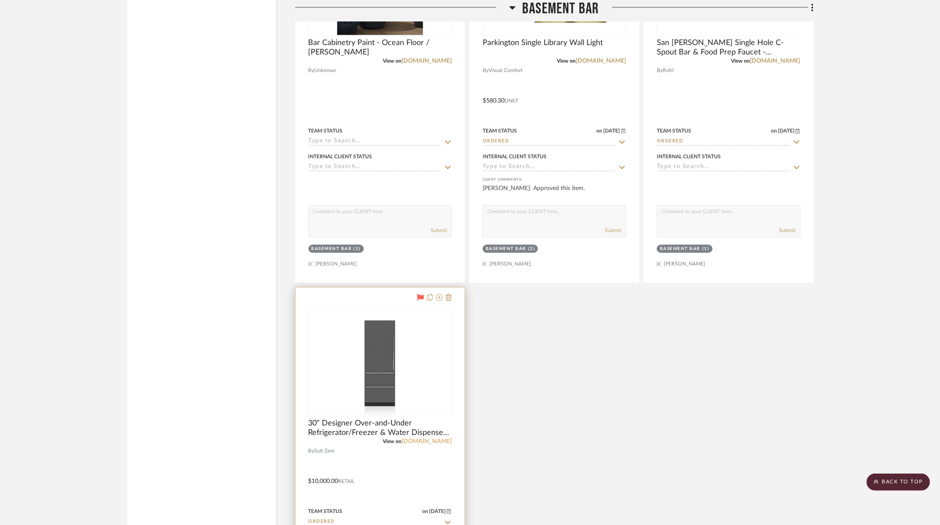
click at [420, 438] on link "subzero-wolf.com" at bounding box center [427, 441] width 50 height 6
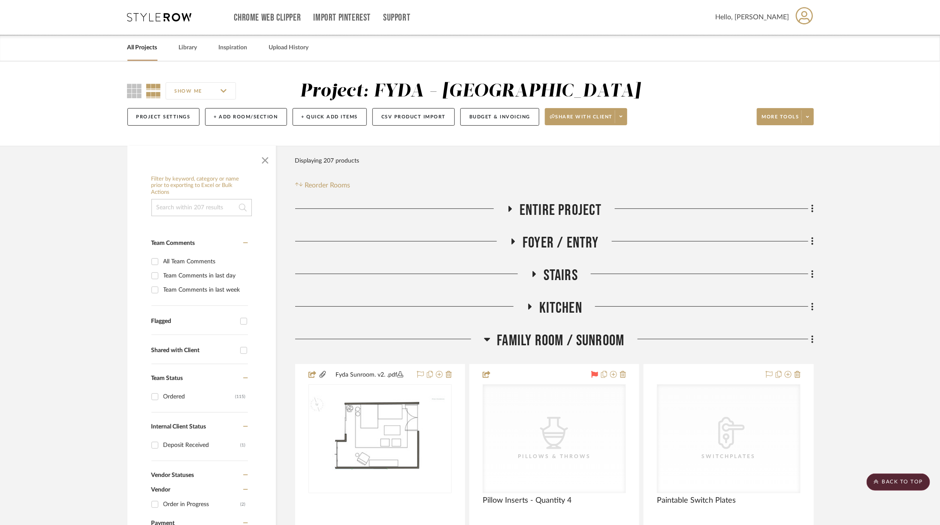
scroll to position [0, 0]
click at [163, 15] on icon at bounding box center [159, 17] width 64 height 9
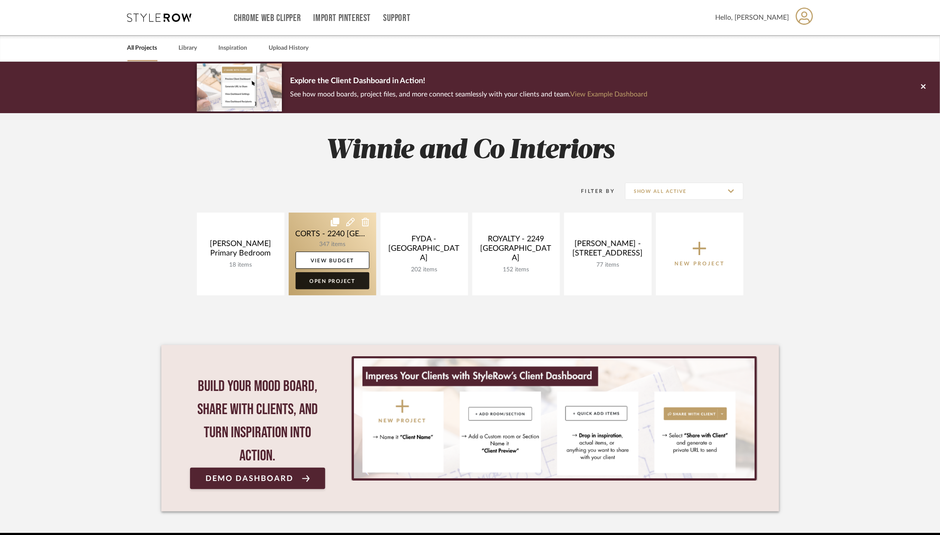
click at [356, 282] on link "Open Project" at bounding box center [333, 280] width 74 height 17
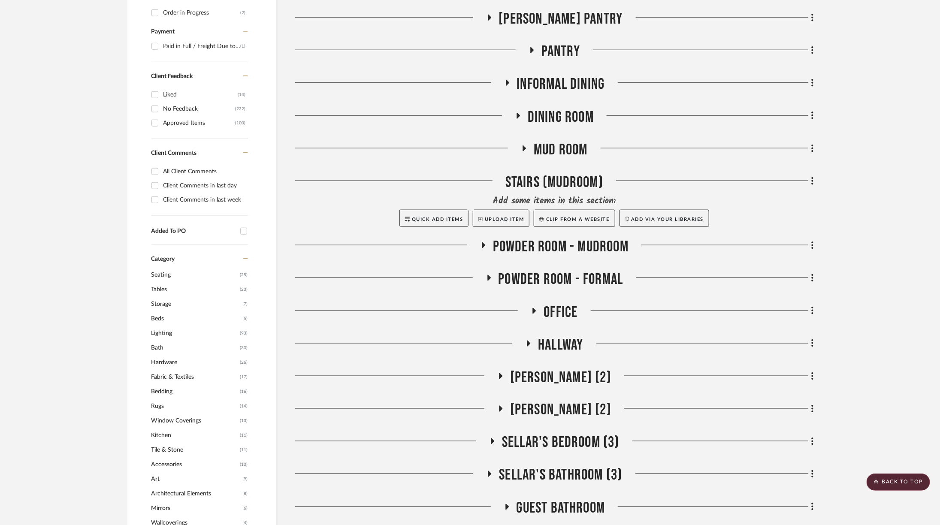
scroll to position [529, 0]
click at [574, 433] on span "Sellar's Bedroom (3)" at bounding box center [561, 442] width 118 height 18
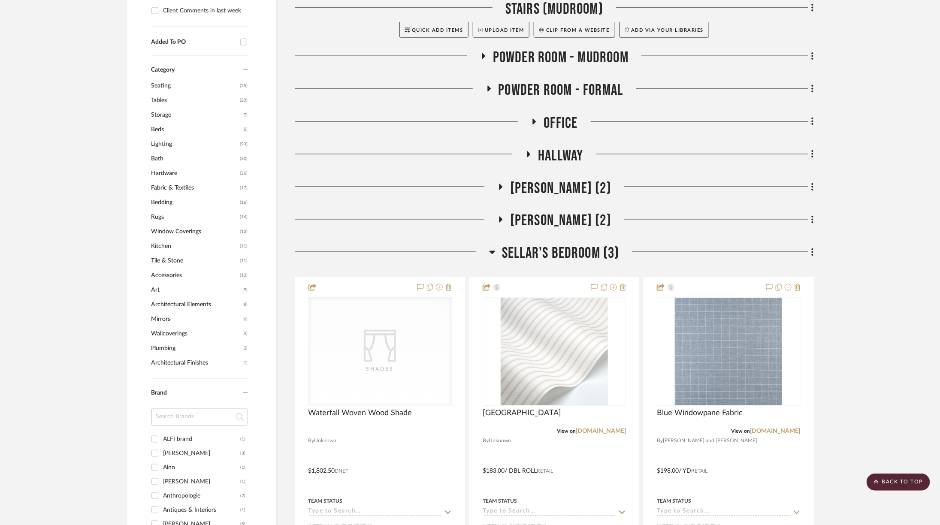
scroll to position [719, 0]
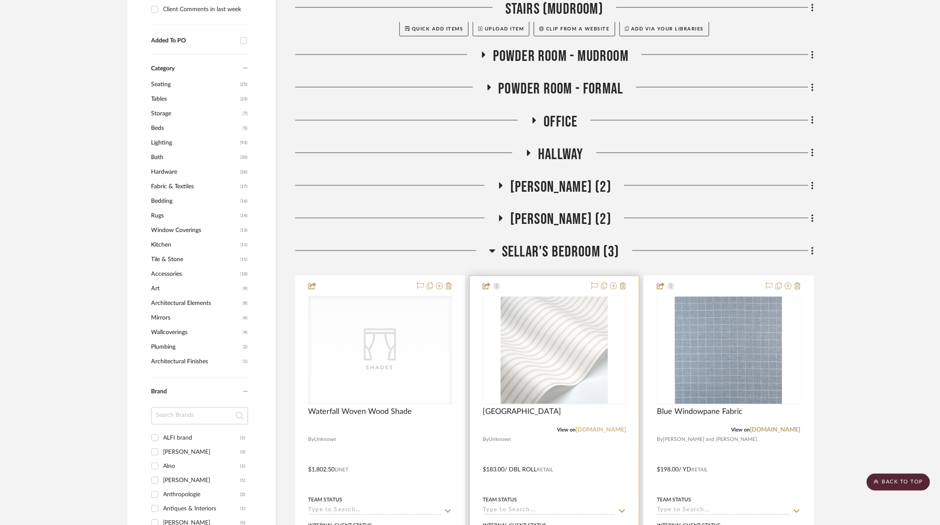
click at [590, 427] on link "[DOMAIN_NAME]" at bounding box center [601, 430] width 50 height 6
click at [0, 0] on img at bounding box center [0, 0] width 0 height 0
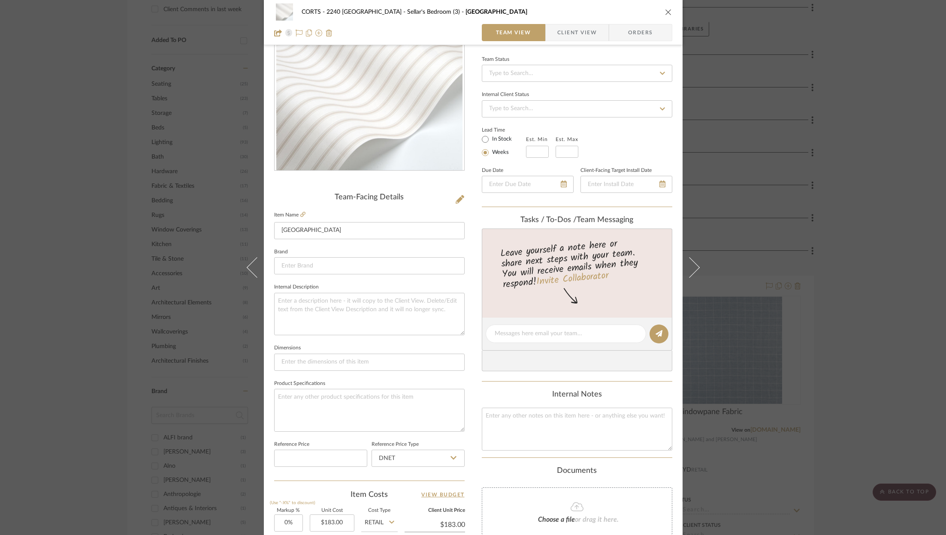
scroll to position [80, 0]
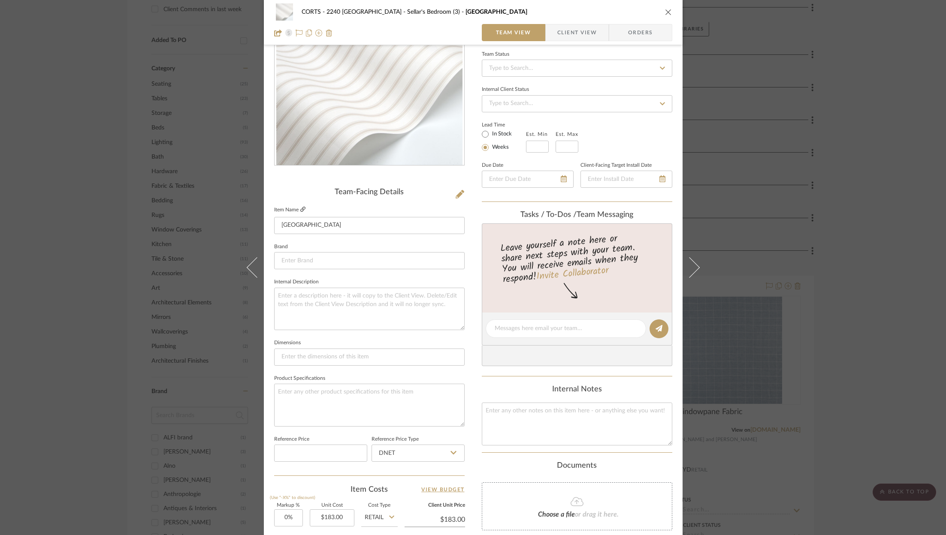
click at [300, 211] on icon at bounding box center [302, 209] width 5 height 5
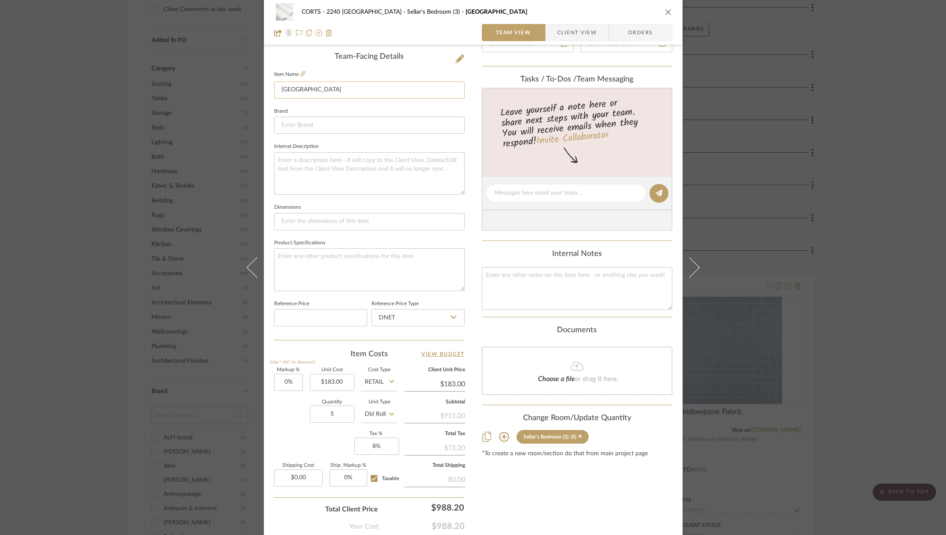
scroll to position [260, 0]
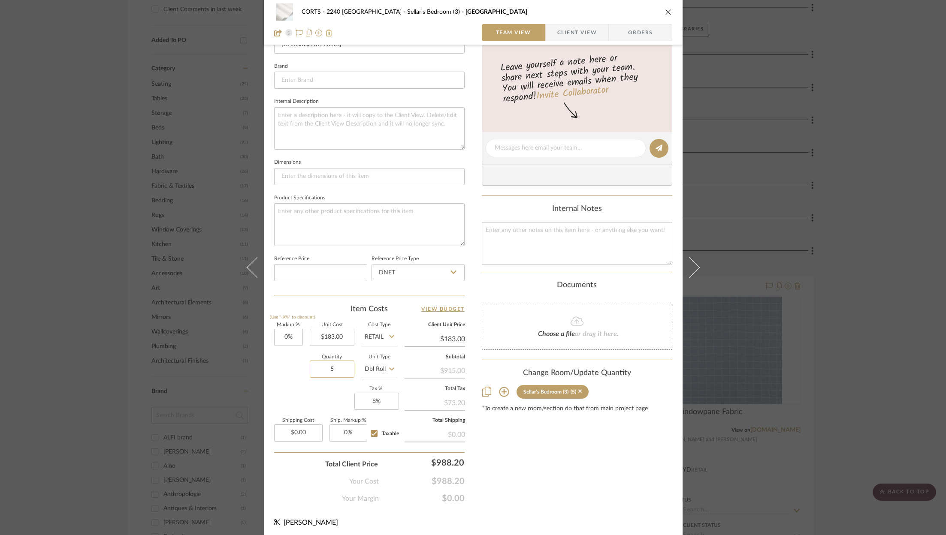
click at [343, 368] on input "5" at bounding box center [332, 369] width 45 height 17
type input "9"
click at [318, 394] on div "Markup % (Use "-X%" to discount) 0% Unit Cost $183.00 Cost Type Retail Client U…" at bounding box center [369, 385] width 190 height 125
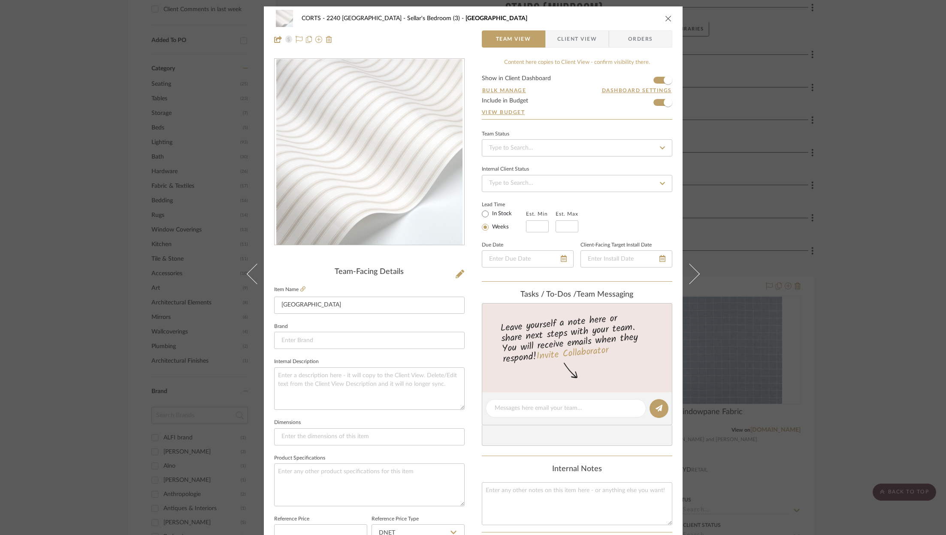
click at [667, 20] on icon "close" at bounding box center [668, 18] width 7 height 7
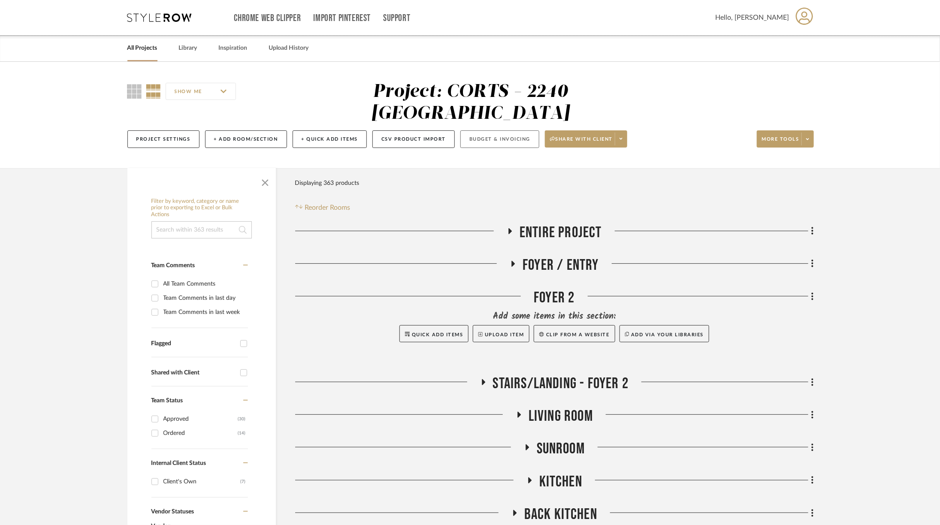
click at [520, 130] on button "Budget & Invoicing" at bounding box center [499, 139] width 79 height 18
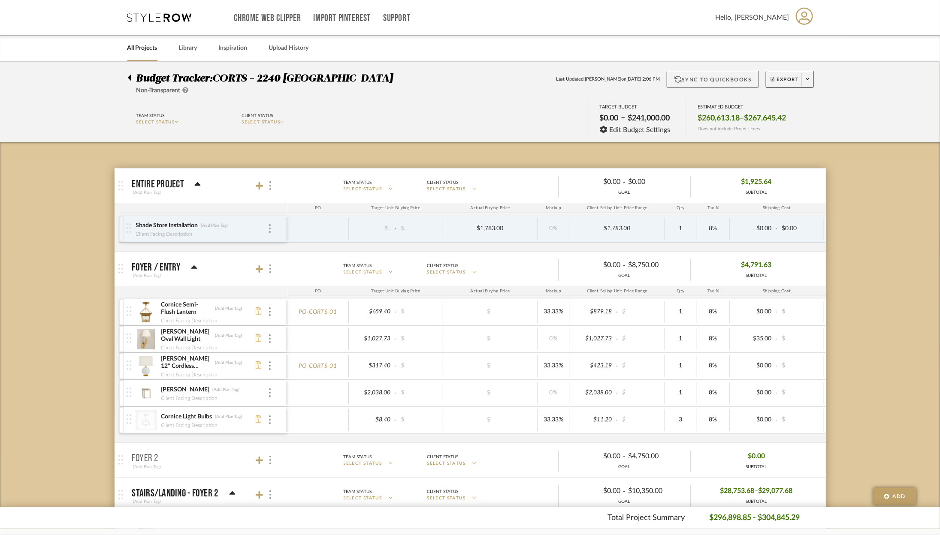
click at [723, 81] on button "Sync to QuickBooks" at bounding box center [713, 79] width 92 height 17
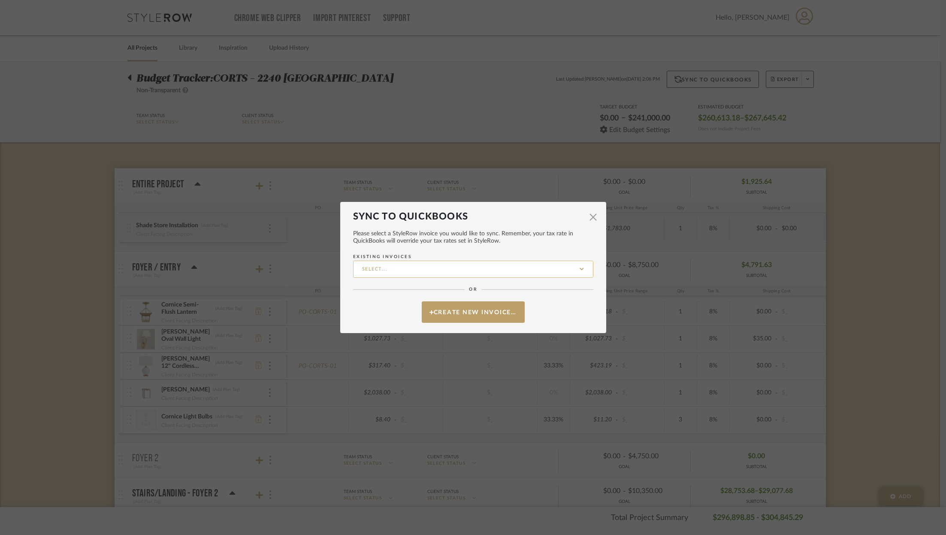
click at [420, 271] on input "Existing Invoices" at bounding box center [473, 269] width 240 height 17
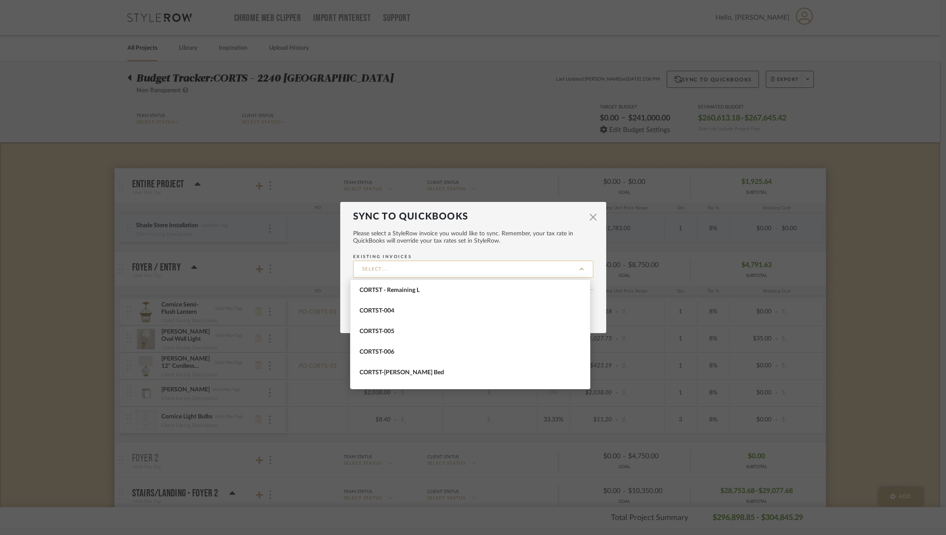
click at [420, 271] on input "Existing Invoices" at bounding box center [473, 269] width 240 height 17
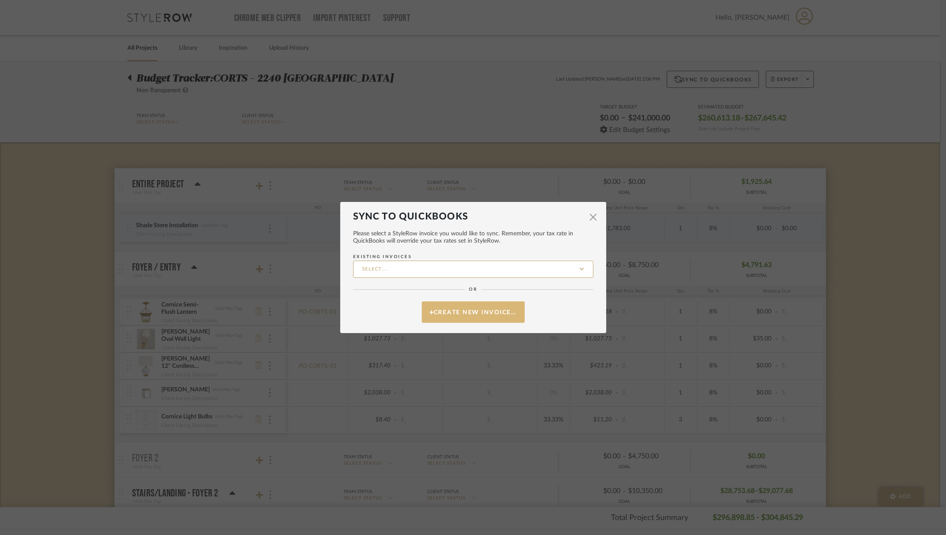
click at [456, 305] on button "Create New Invoice…" at bounding box center [473, 312] width 103 height 21
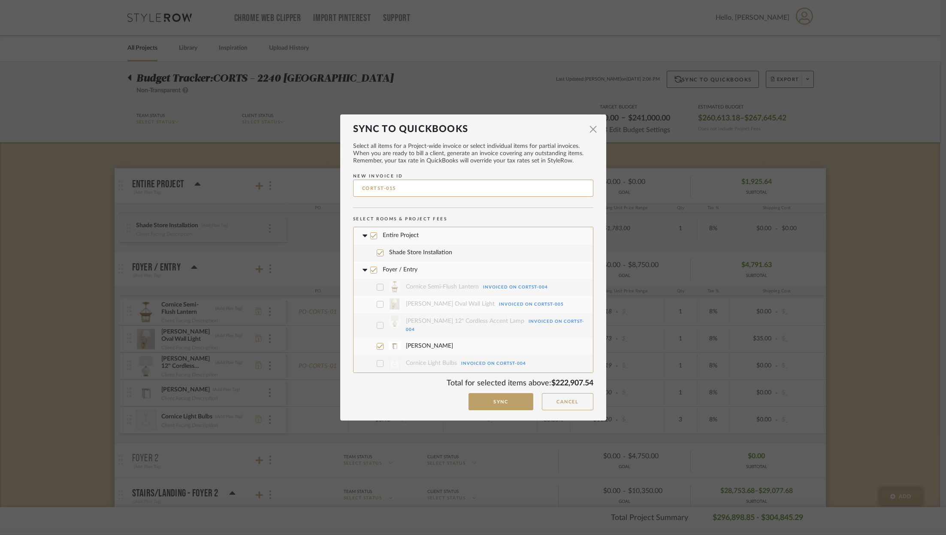
click at [412, 187] on input "CORTST-015" at bounding box center [473, 188] width 240 height 17
type input "CORTST- Wallpaper"
click at [371, 235] on icon at bounding box center [374, 236] width 6 height 6
click at [371, 269] on icon at bounding box center [374, 270] width 6 height 6
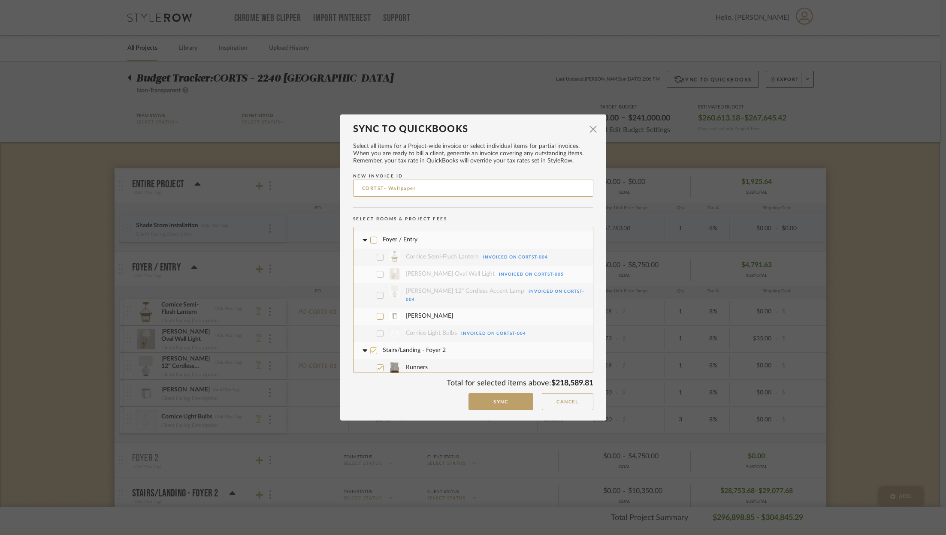
click at [372, 348] on icon at bounding box center [374, 351] width 6 height 6
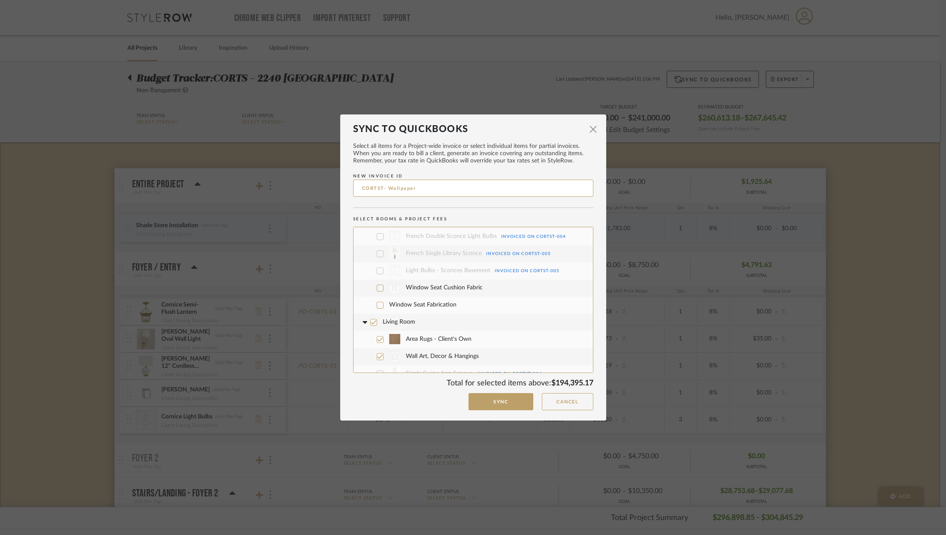
scroll to position [249, 0]
click at [372, 318] on icon at bounding box center [374, 321] width 6 height 6
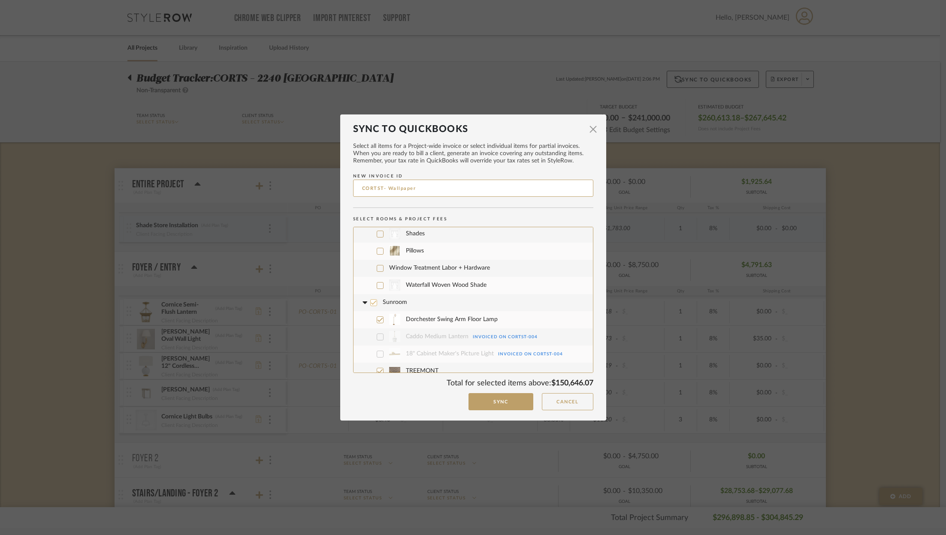
click at [372, 300] on icon at bounding box center [374, 303] width 6 height 6
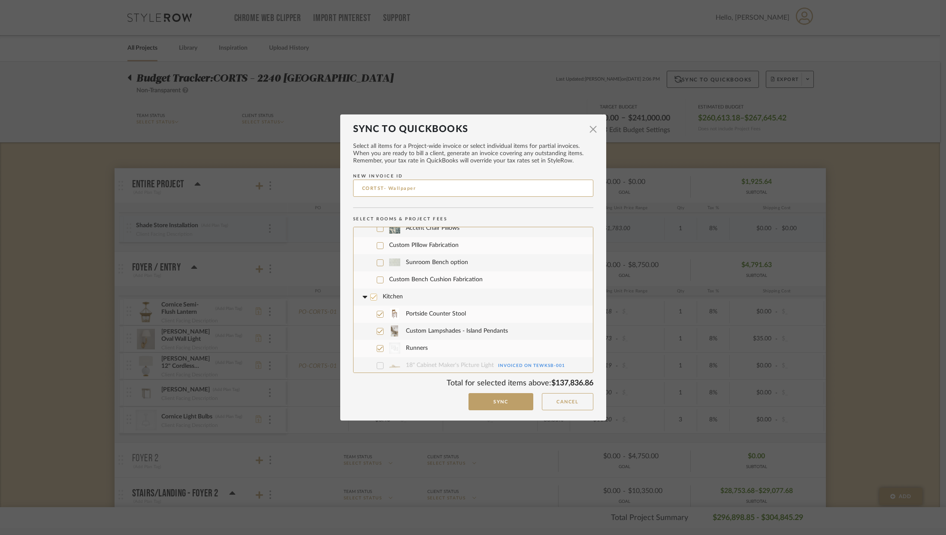
click at [371, 295] on icon at bounding box center [374, 297] width 6 height 4
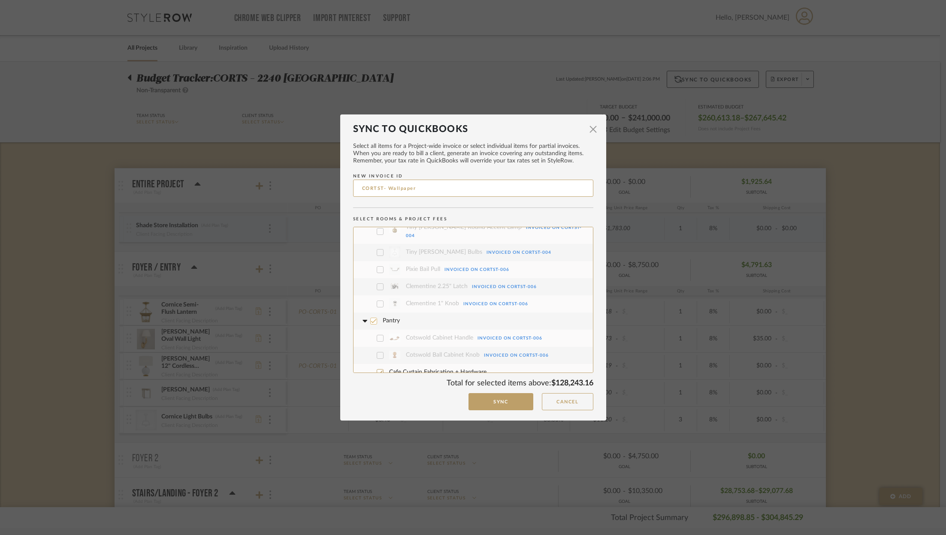
click at [371, 319] on icon at bounding box center [374, 321] width 6 height 4
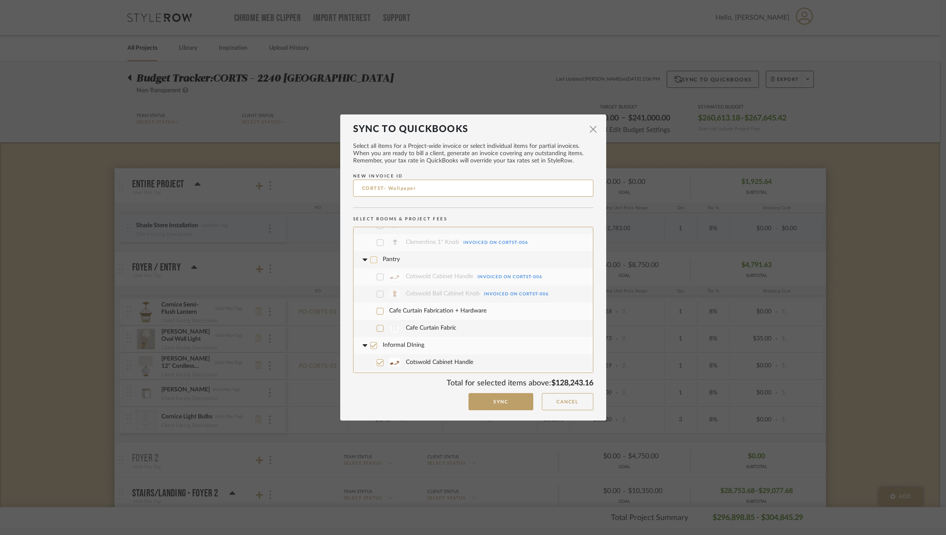
scroll to position [1528, 0]
click at [371, 334] on icon at bounding box center [374, 337] width 6 height 6
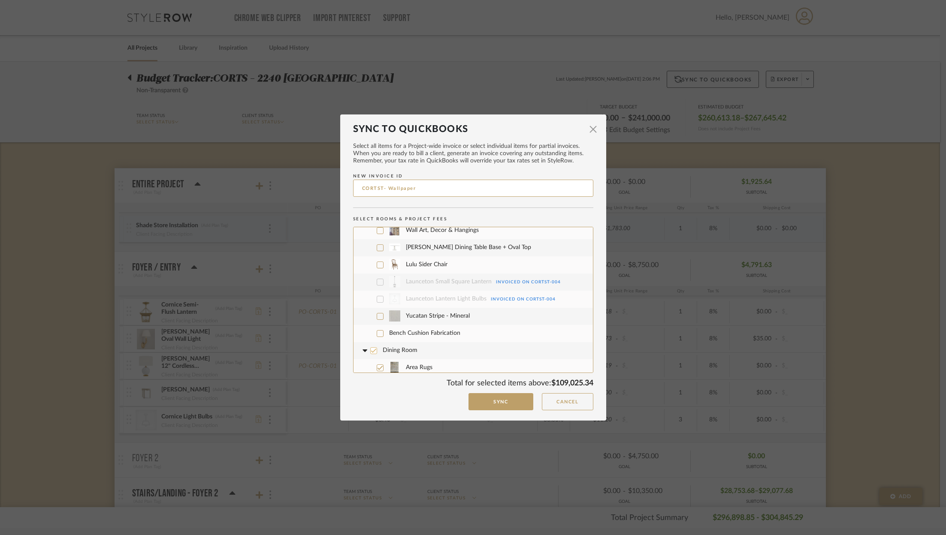
click at [371, 349] on icon at bounding box center [374, 351] width 6 height 4
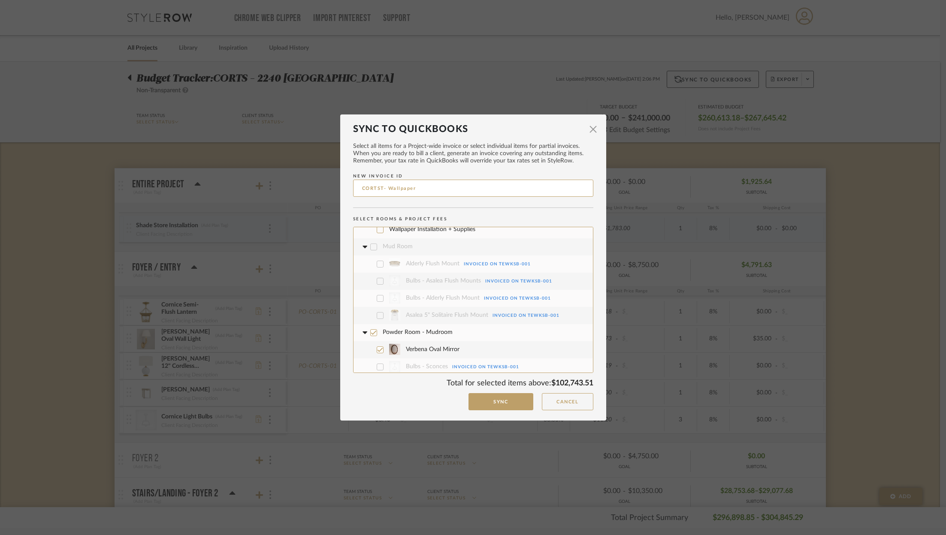
scroll to position [1934, 0]
click at [371, 313] on icon at bounding box center [374, 315] width 6 height 4
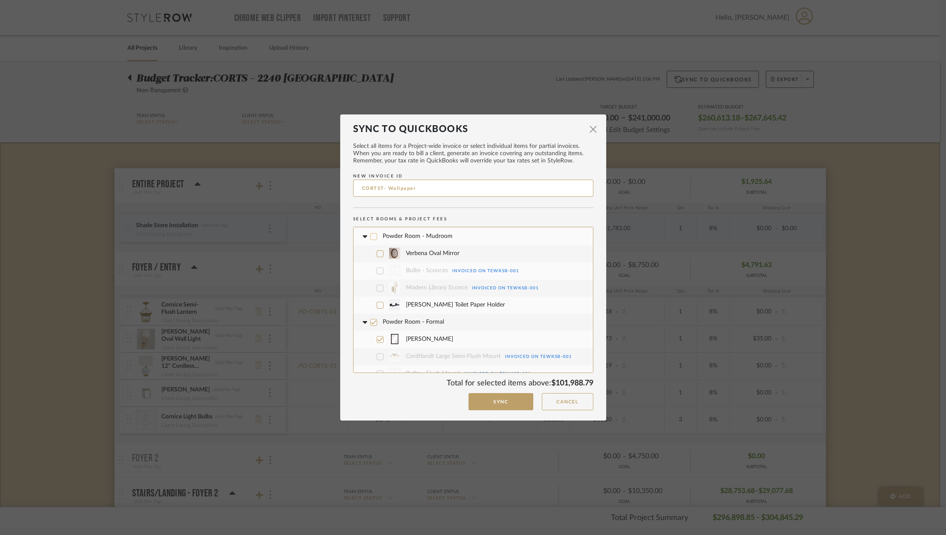
scroll to position [2015, 0]
click at [371, 318] on icon at bounding box center [374, 320] width 6 height 4
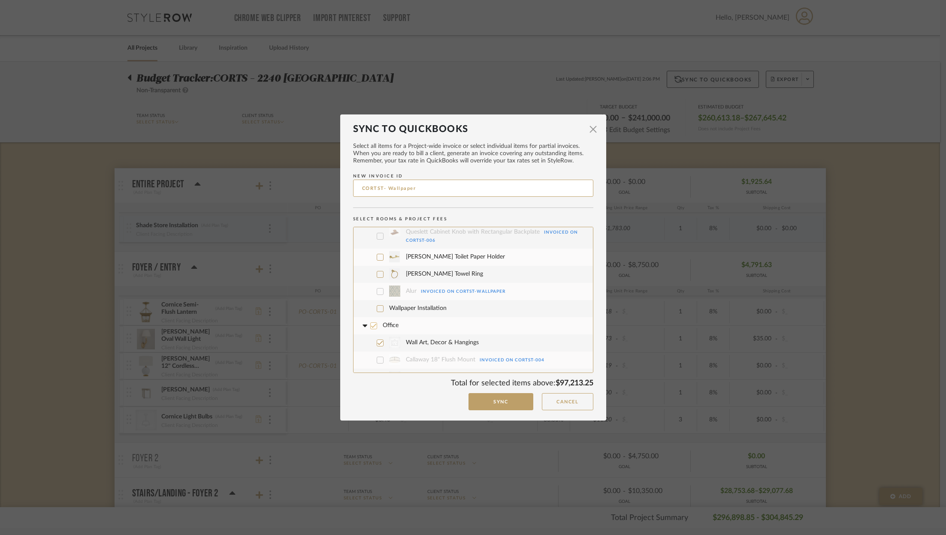
click at [371, 323] on icon at bounding box center [374, 326] width 6 height 6
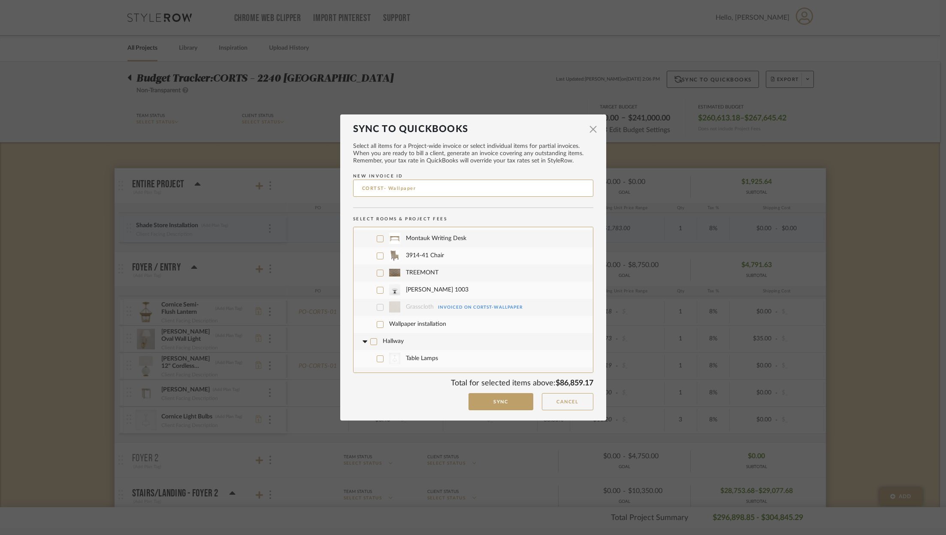
scroll to position [2418, 0]
click at [372, 334] on icon at bounding box center [374, 337] width 6 height 6
click at [372, 368] on icon at bounding box center [374, 371] width 6 height 6
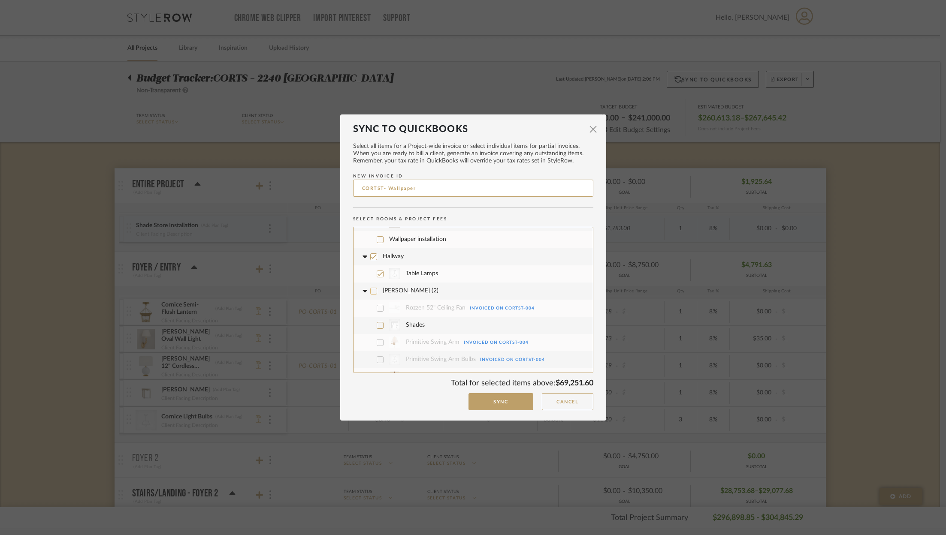
scroll to position [2495, 0]
click at [374, 251] on label "Hallway" at bounding box center [473, 259] width 226 height 17
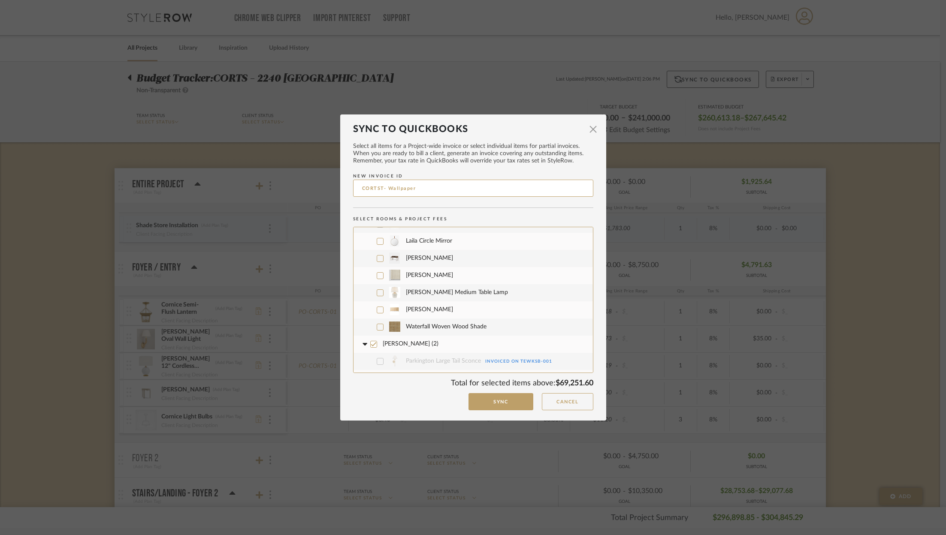
scroll to position [2634, 0]
click at [371, 352] on label "Parkington Large Tail Sconce Invoiced on TEWKSB-001" at bounding box center [476, 360] width 220 height 17
click at [371, 341] on icon at bounding box center [374, 344] width 6 height 6
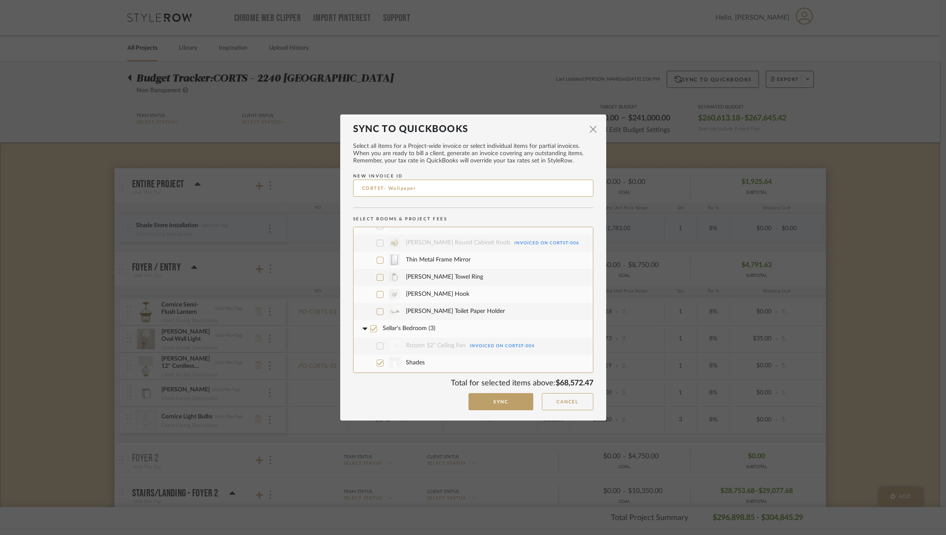
scroll to position [2795, 0]
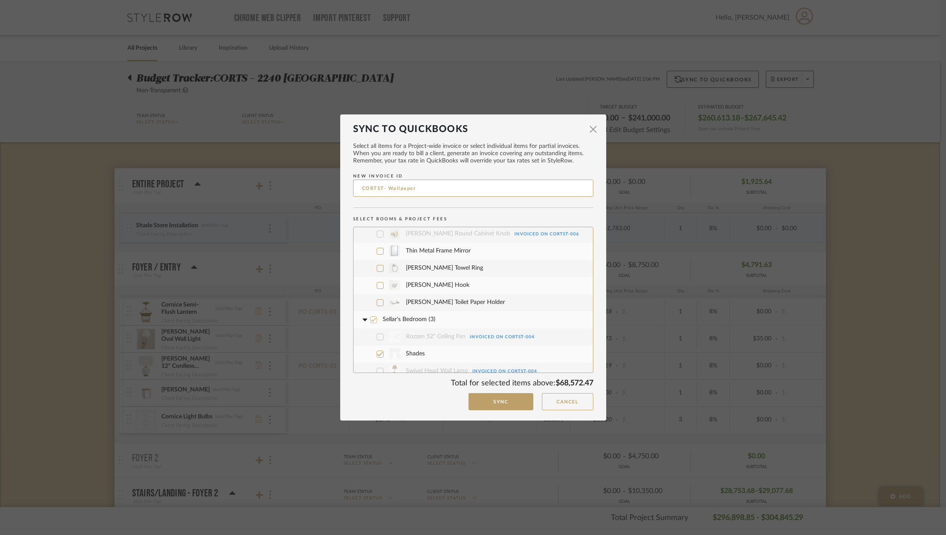
click at [371, 318] on icon at bounding box center [374, 320] width 6 height 4
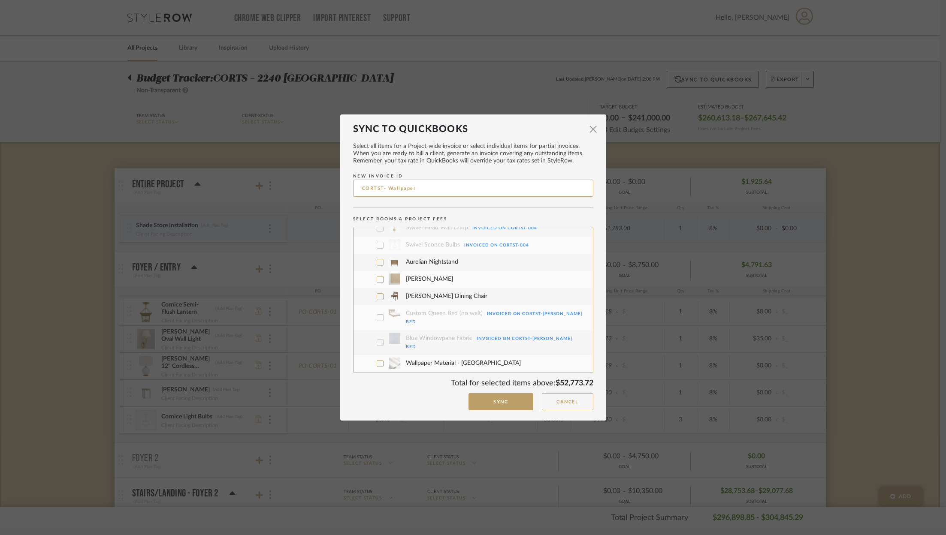
scroll to position [2941, 0]
click at [377, 358] on div at bounding box center [380, 361] width 7 height 7
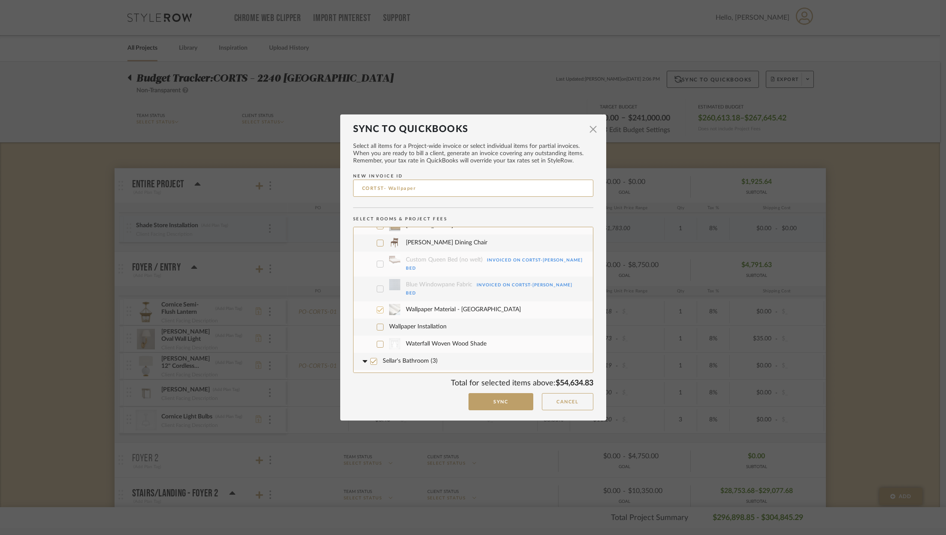
scroll to position [2995, 0]
click at [371, 356] on icon at bounding box center [374, 359] width 6 height 6
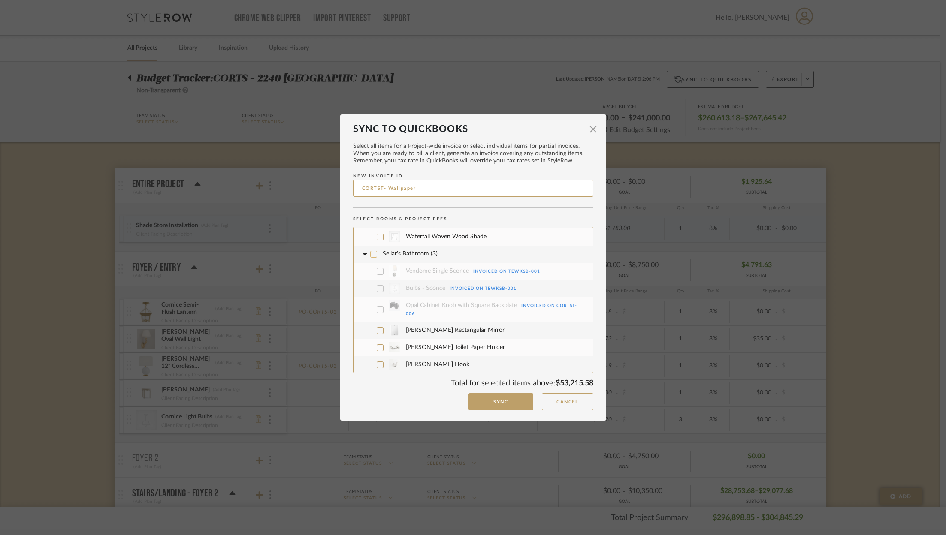
scroll to position [3143, 0]
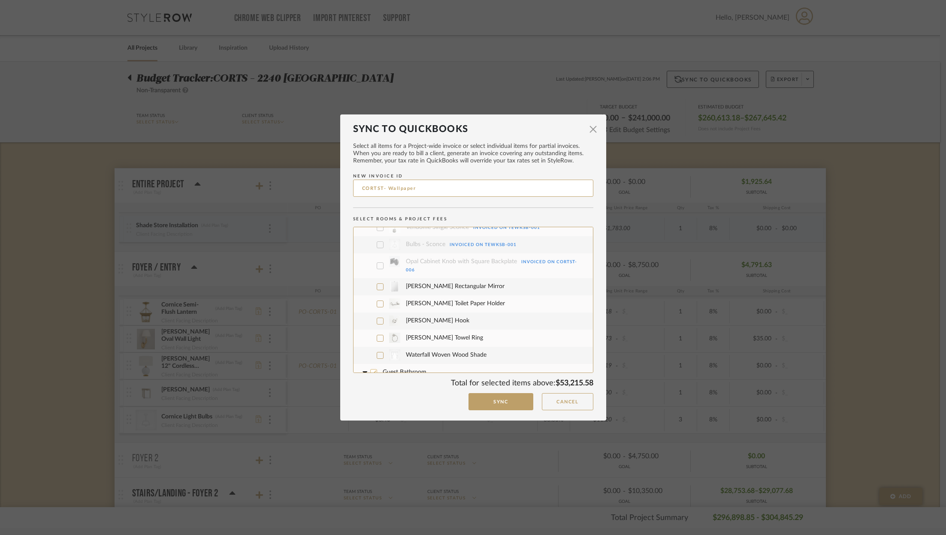
click at [371, 370] on icon at bounding box center [374, 373] width 6 height 6
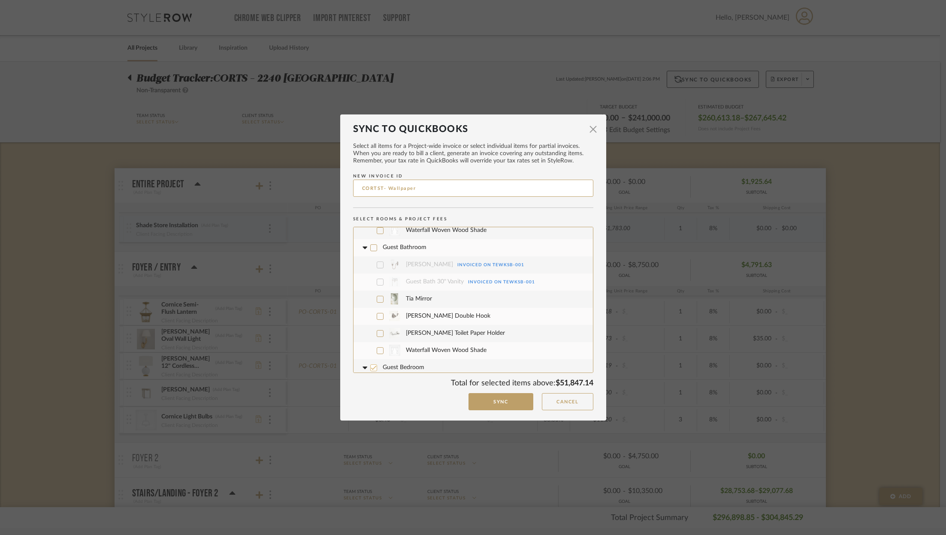
click at [371, 365] on icon at bounding box center [374, 368] width 6 height 6
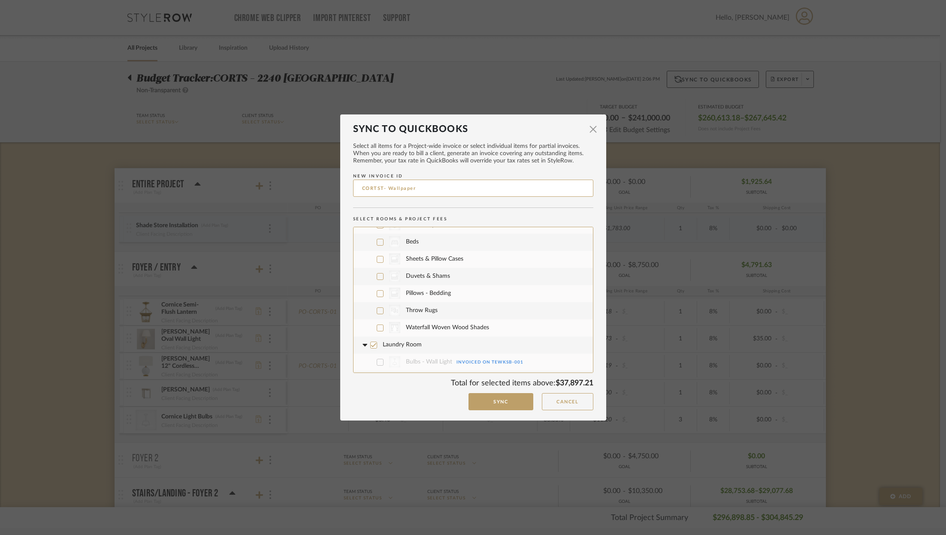
scroll to position [3498, 0]
click at [371, 341] on icon at bounding box center [374, 344] width 6 height 6
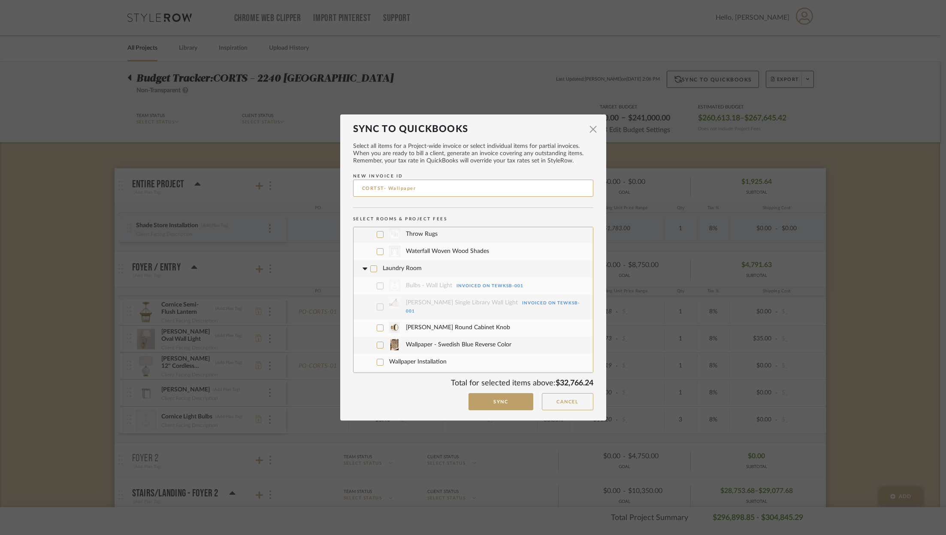
scroll to position [3574, 0]
click at [378, 341] on icon at bounding box center [380, 344] width 6 height 6
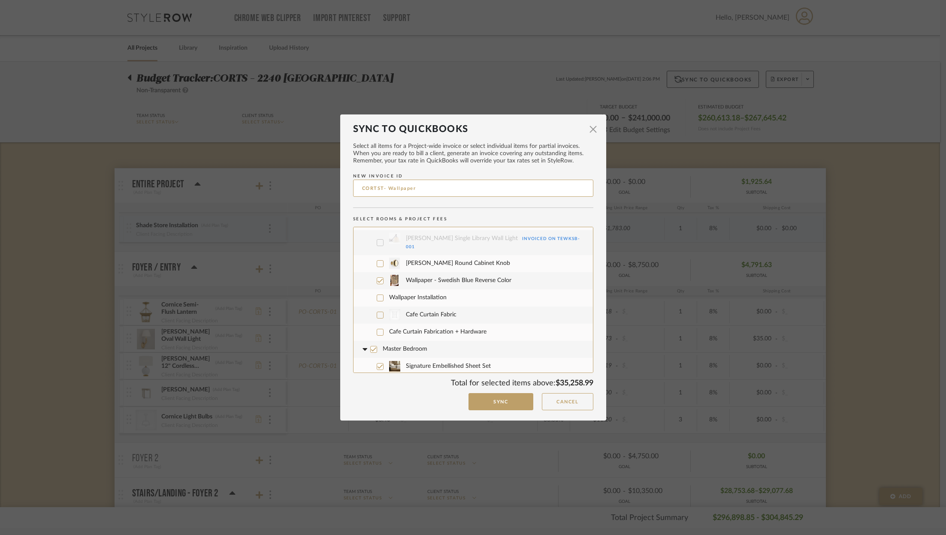
scroll to position [3643, 0]
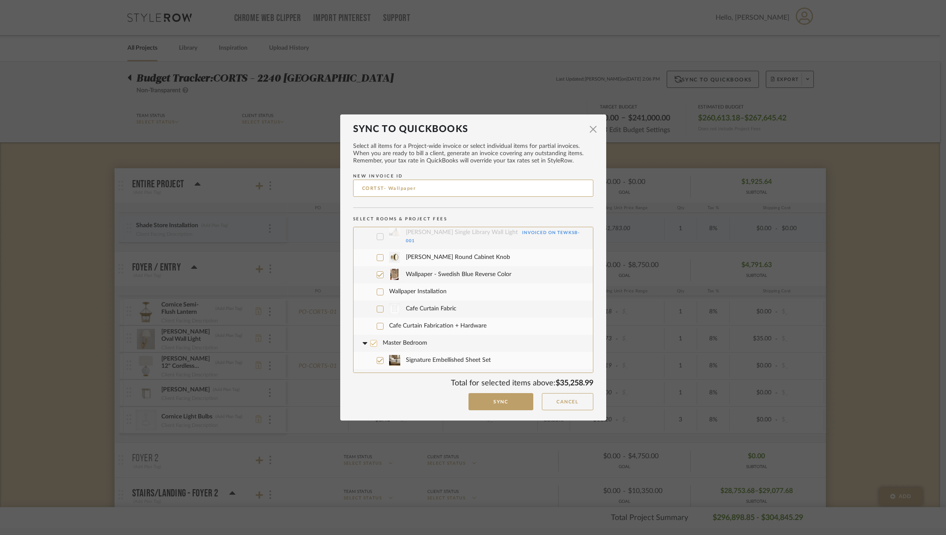
click at [371, 341] on icon at bounding box center [374, 344] width 6 height 6
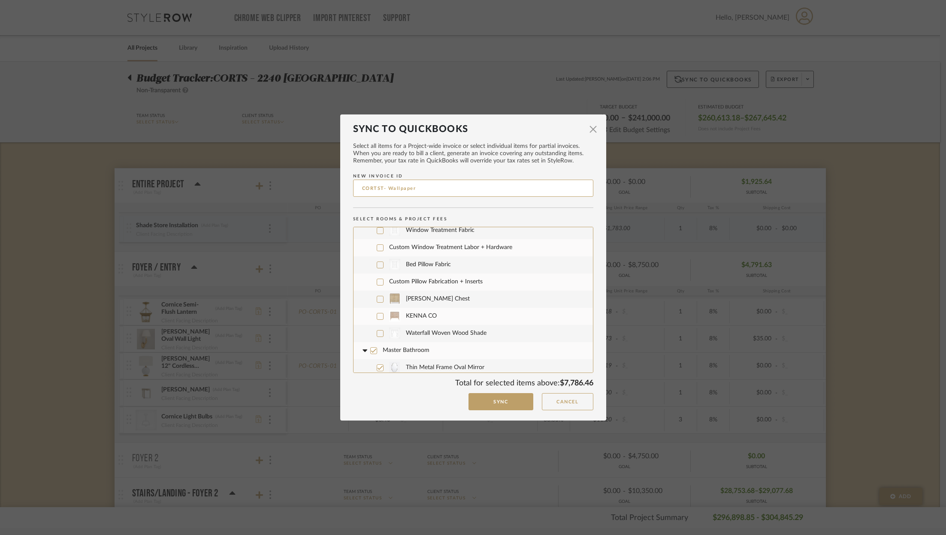
scroll to position [3939, 0]
click at [372, 343] on icon at bounding box center [374, 346] width 6 height 6
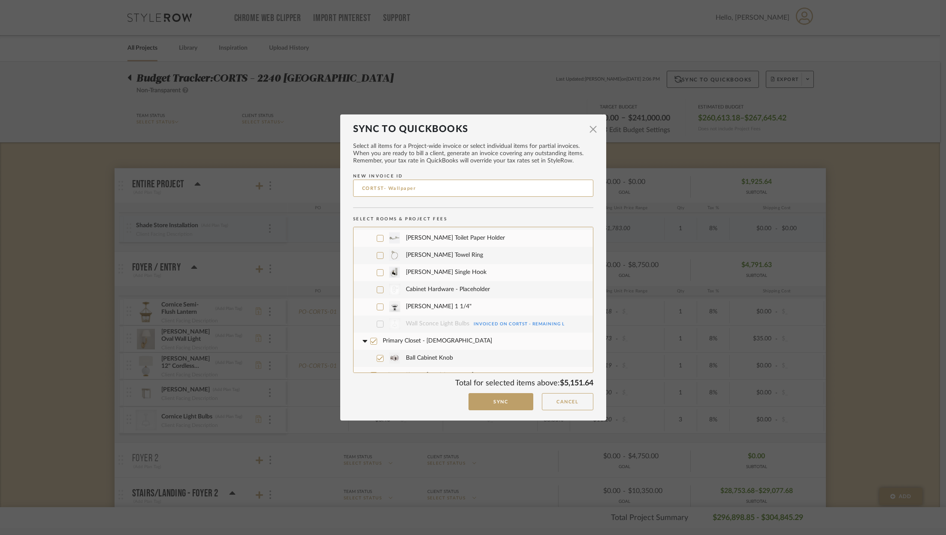
scroll to position [4122, 0]
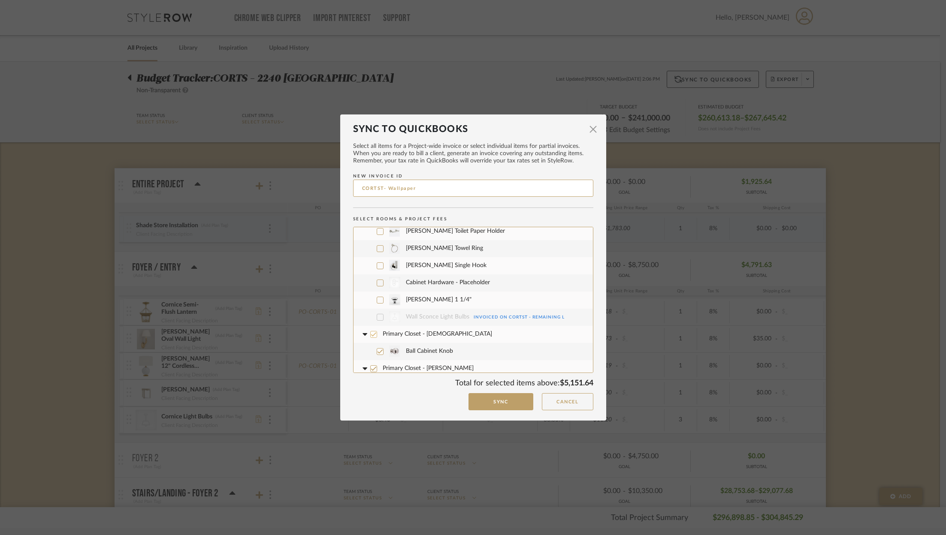
click at [371, 332] on icon at bounding box center [374, 334] width 6 height 4
click at [373, 366] on icon at bounding box center [374, 369] width 6 height 6
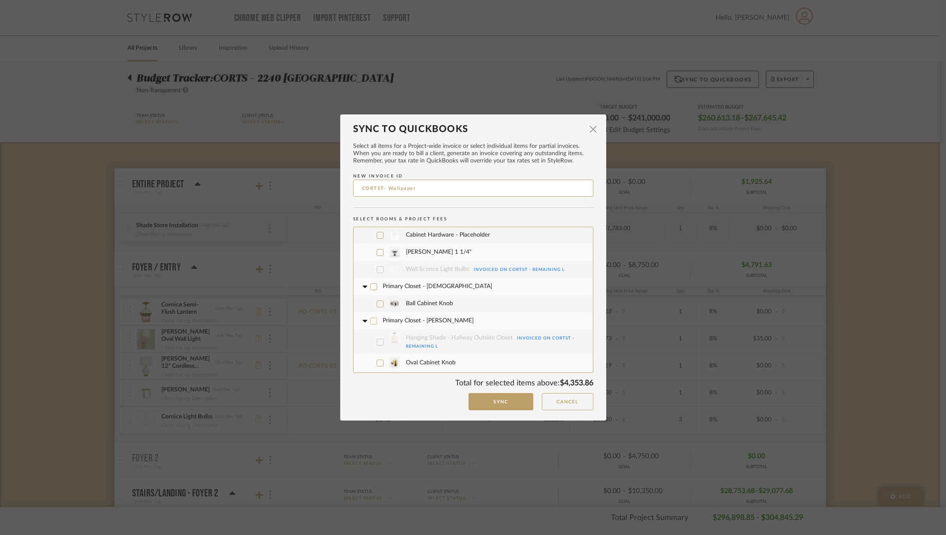
scroll to position [4171, 0]
click at [370, 388] on label "Project Wide" at bounding box center [473, 396] width 226 height 17
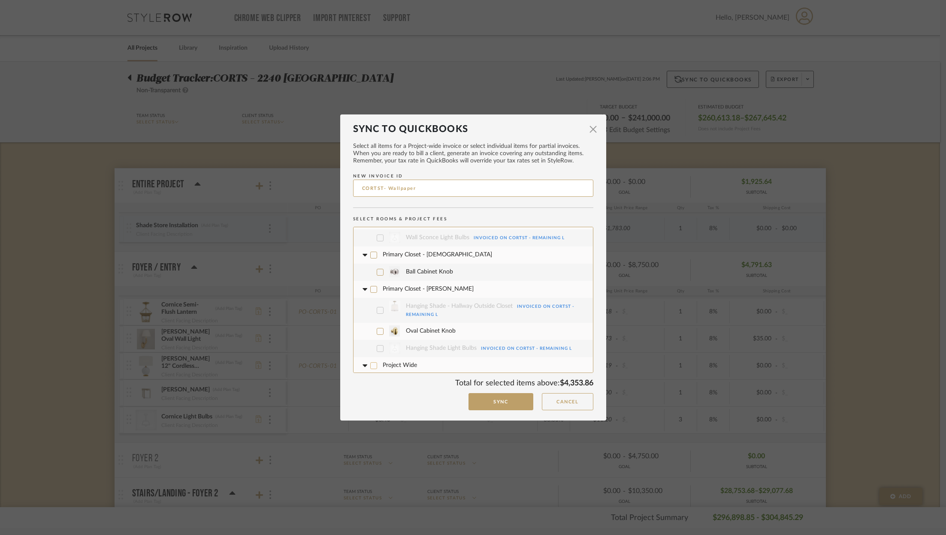
scroll to position [4210, 0]
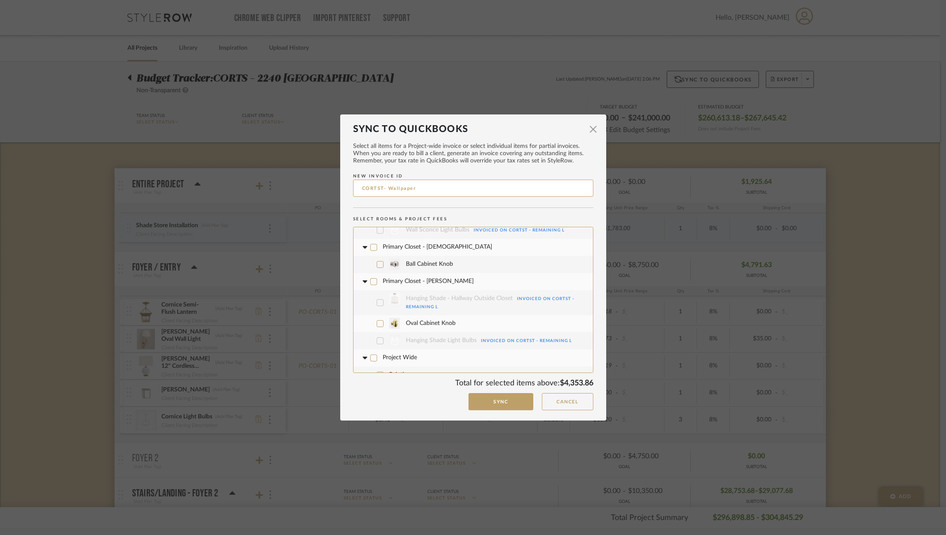
click at [371, 390] on icon at bounding box center [374, 393] width 6 height 6
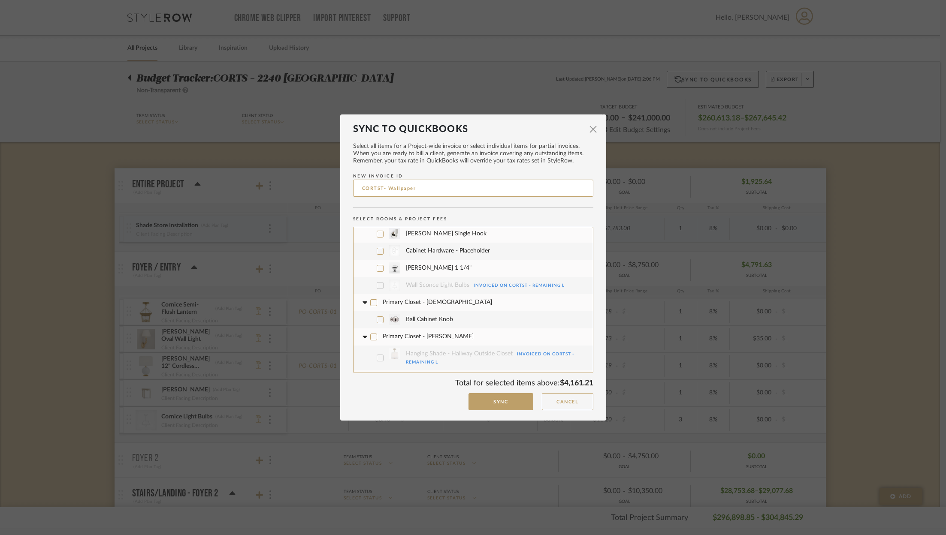
scroll to position [4131, 0]
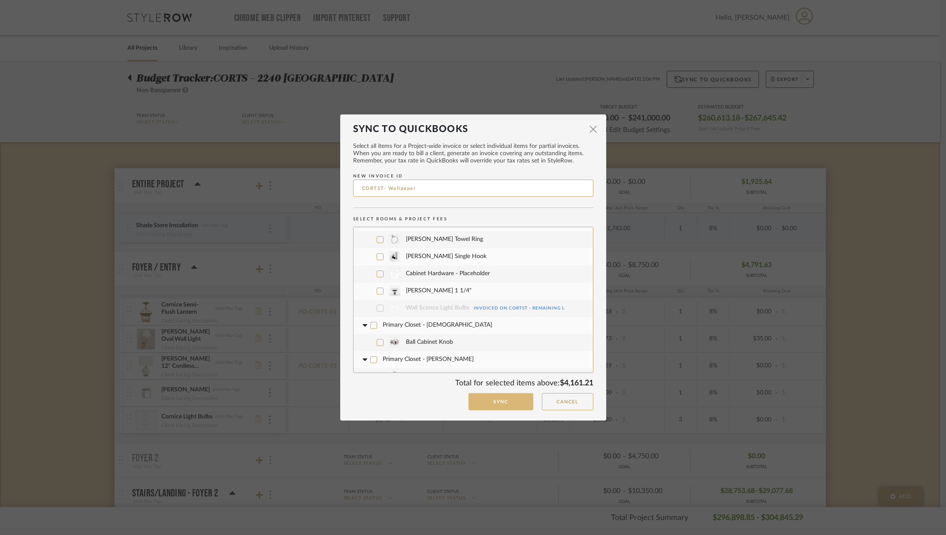
click at [505, 405] on button "Sync" at bounding box center [500, 402] width 65 height 18
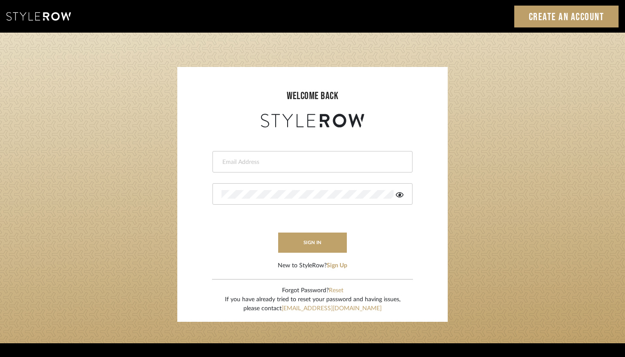
click at [244, 165] on input "email" at bounding box center [311, 162] width 180 height 9
type input "[PERSON_NAME][EMAIL_ADDRESS][DOMAIN_NAME]"
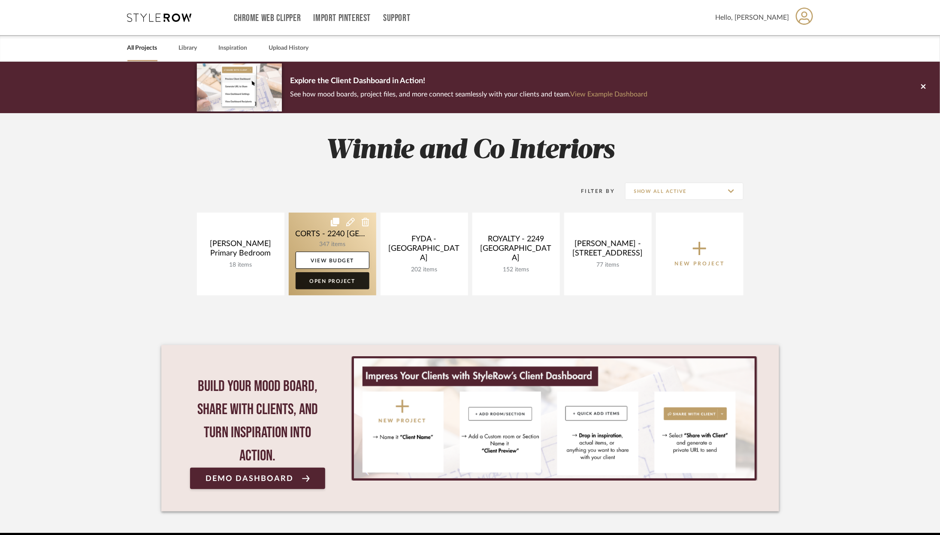
click at [350, 284] on link "Open Project" at bounding box center [333, 280] width 74 height 17
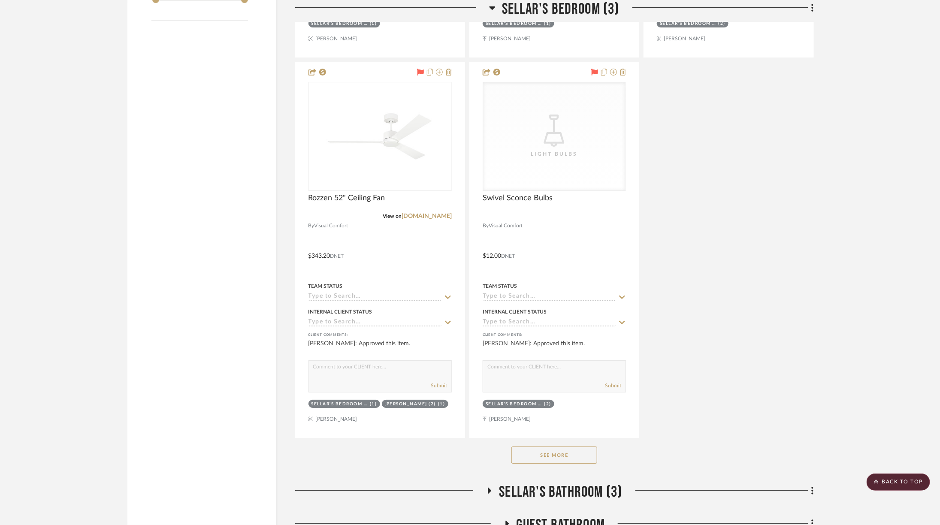
scroll to position [1954, 0]
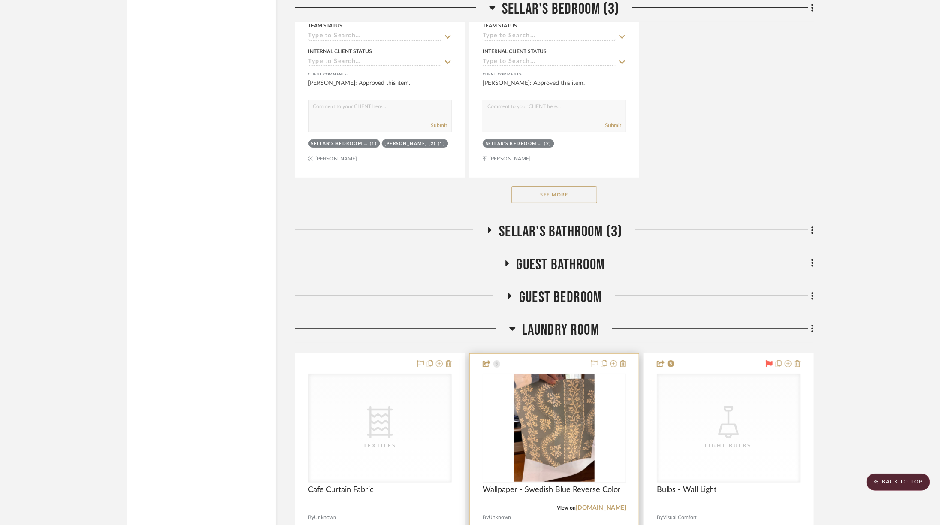
click at [563, 386] on img "0" at bounding box center [554, 427] width 81 height 107
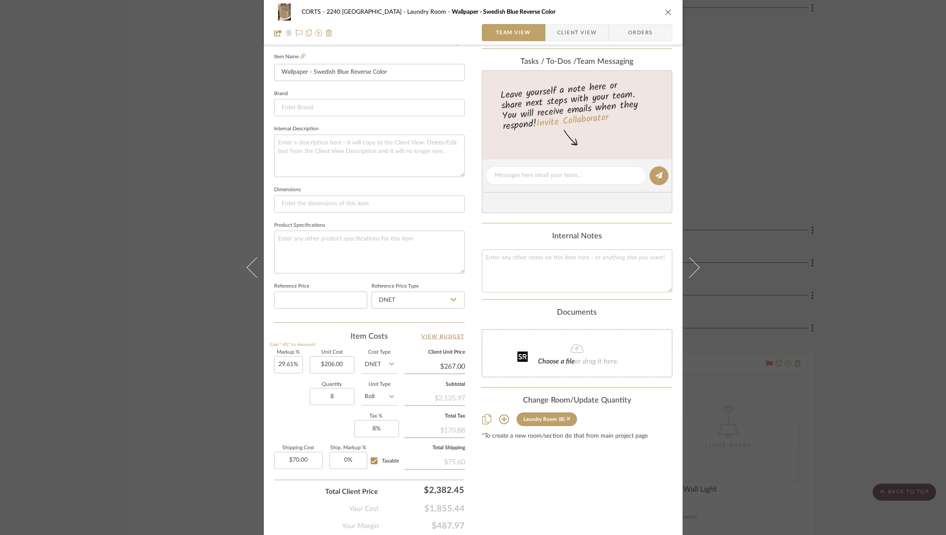
scroll to position [260, 0]
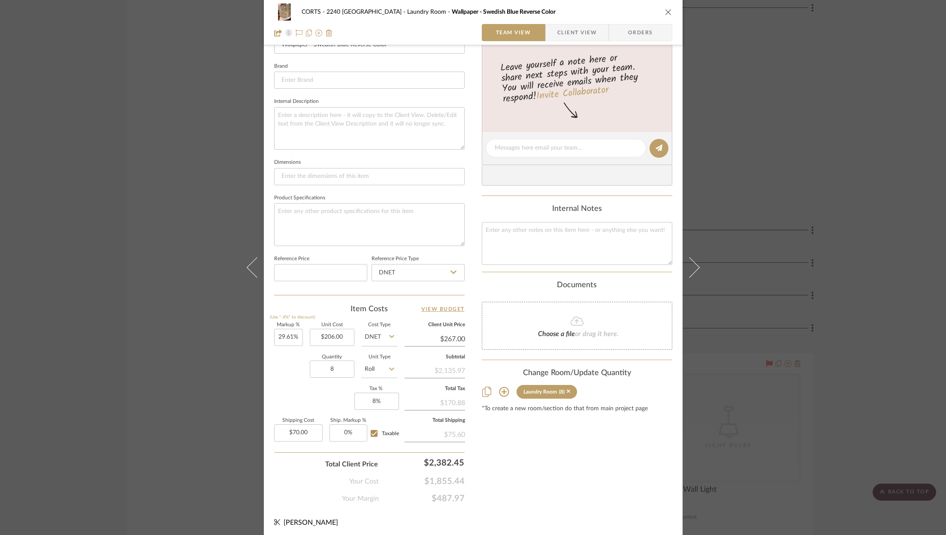
click at [666, 11] on icon "close" at bounding box center [668, 12] width 7 height 7
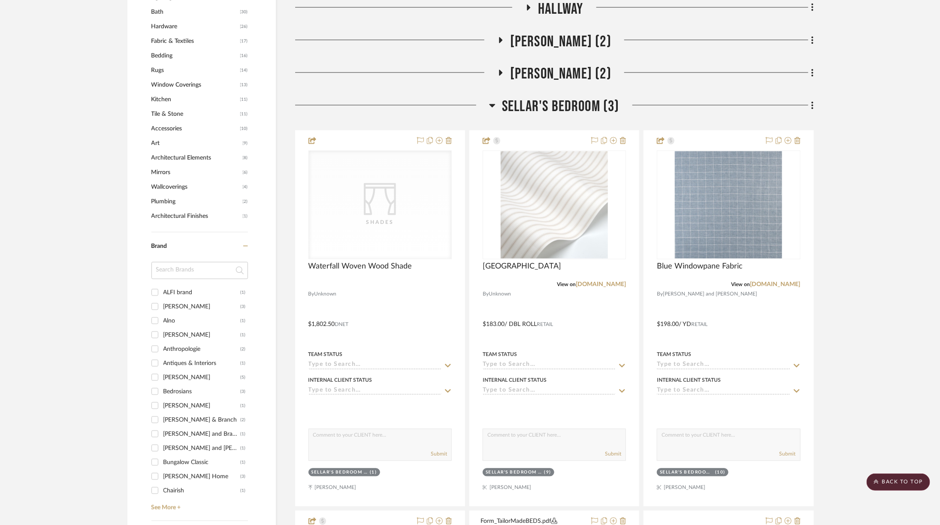
scroll to position [856, 0]
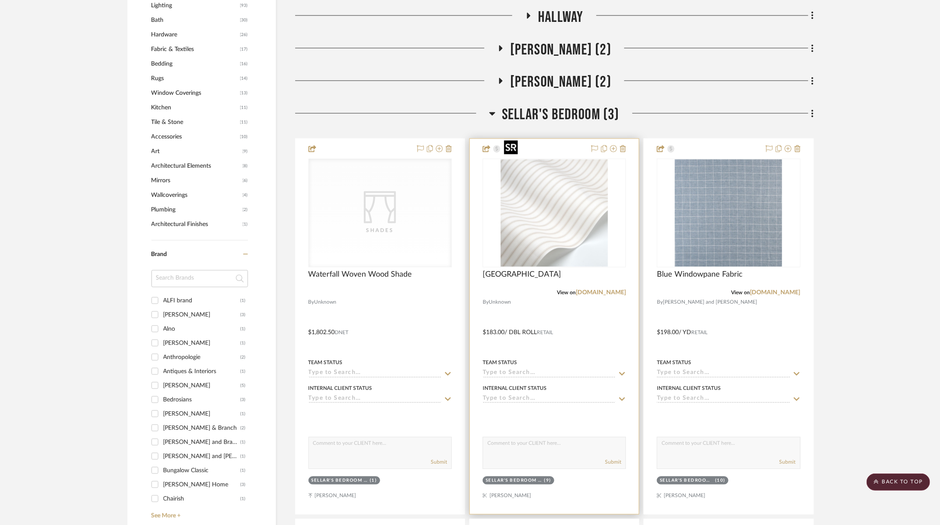
click at [583, 205] on img "0" at bounding box center [554, 213] width 107 height 107
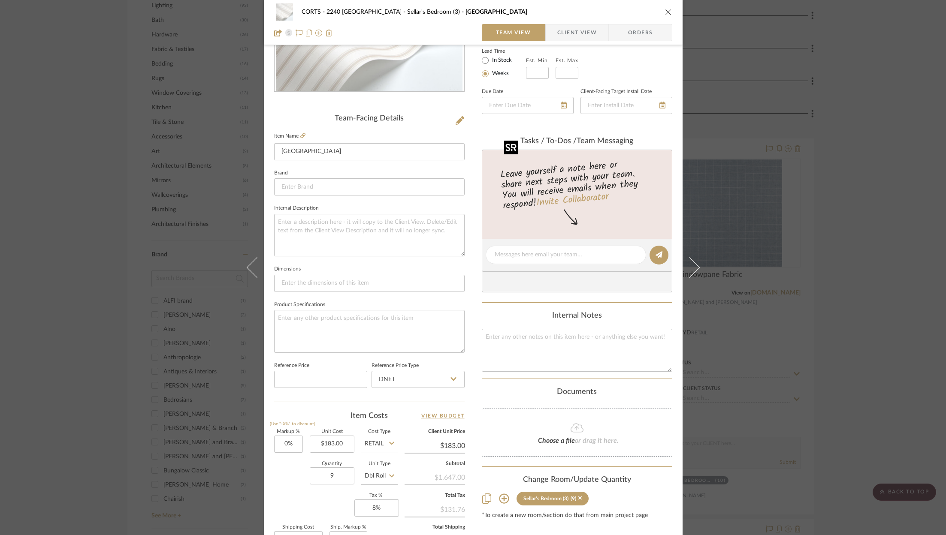
scroll to position [260, 0]
